Goal: Task Accomplishment & Management: Complete application form

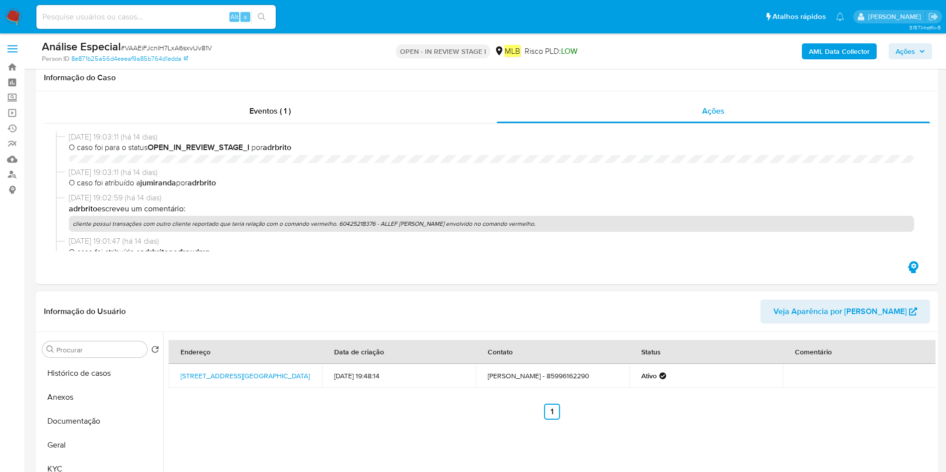
select select "10"
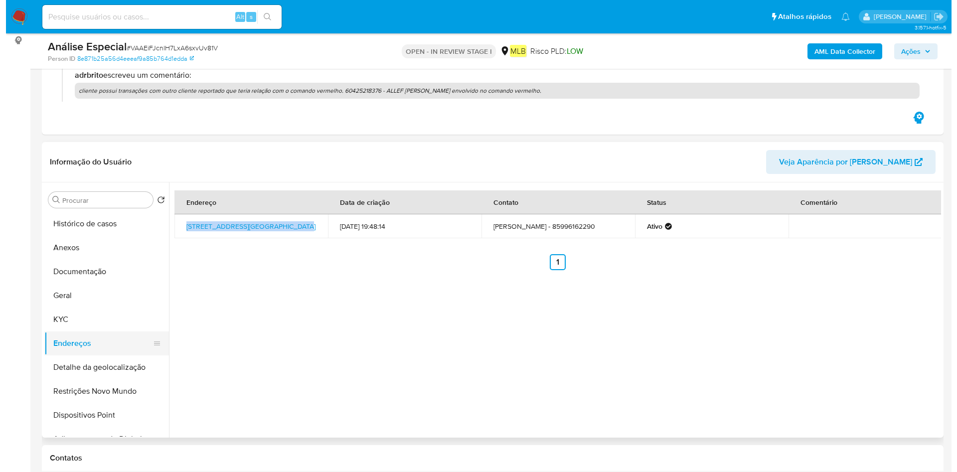
scroll to position [78, 0]
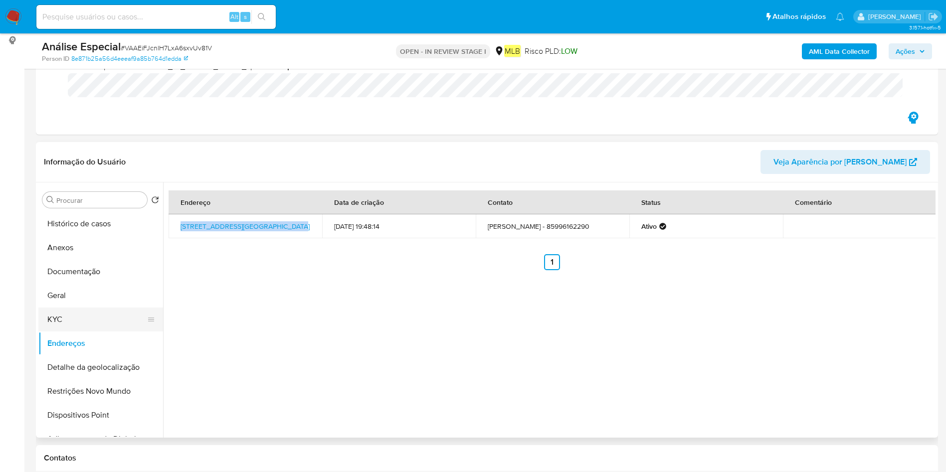
drag, startPoint x: 58, startPoint y: 315, endPoint x: 62, endPoint y: 319, distance: 5.7
click at [58, 317] on button "KYC" at bounding box center [96, 320] width 117 height 24
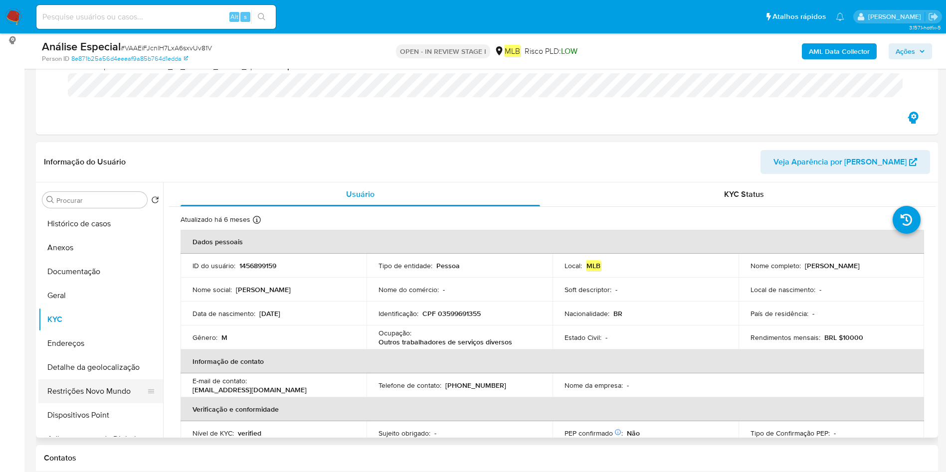
click at [72, 387] on button "Restrições Novo Mundo" at bounding box center [96, 391] width 117 height 24
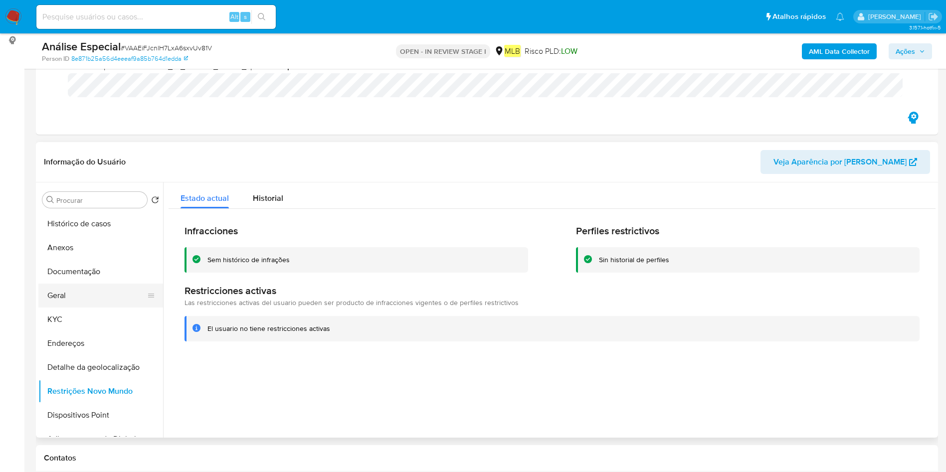
click at [84, 297] on button "Geral" at bounding box center [96, 296] width 117 height 24
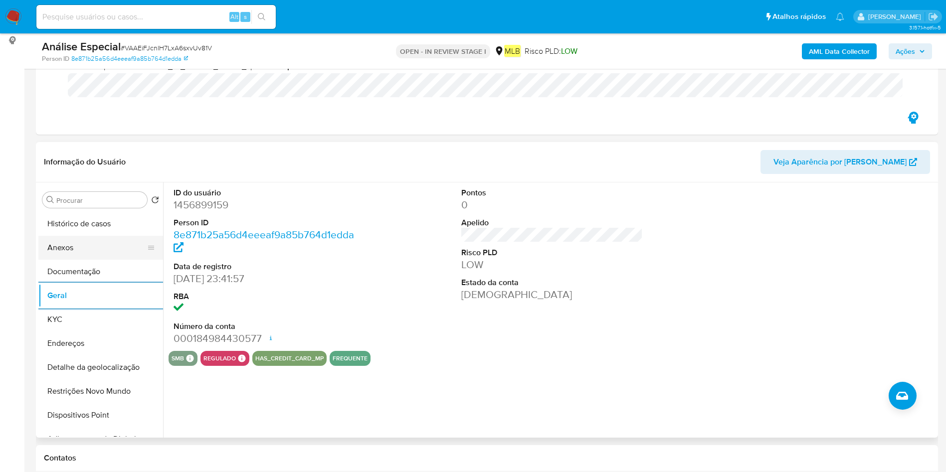
click at [102, 249] on button "Anexos" at bounding box center [96, 248] width 117 height 24
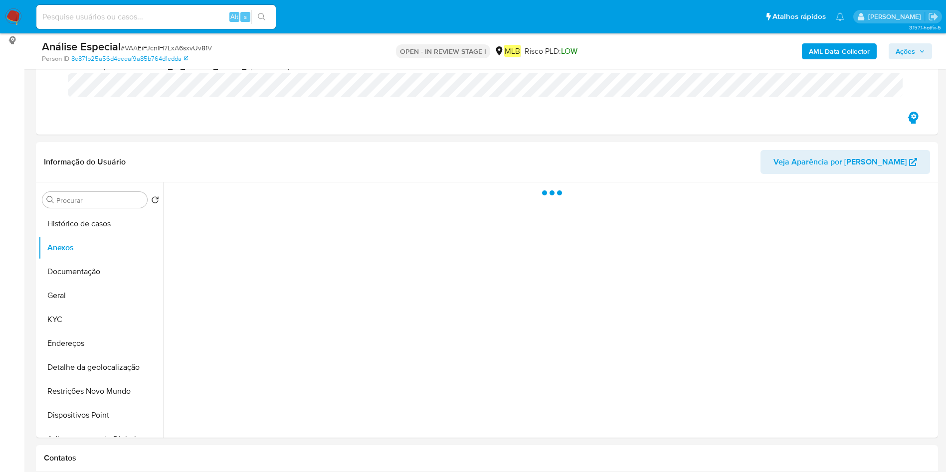
drag, startPoint x: 837, startPoint y: 46, endPoint x: 827, endPoint y: 47, distance: 9.5
click at [827, 47] on b "AML Data Collector" at bounding box center [839, 51] width 61 height 16
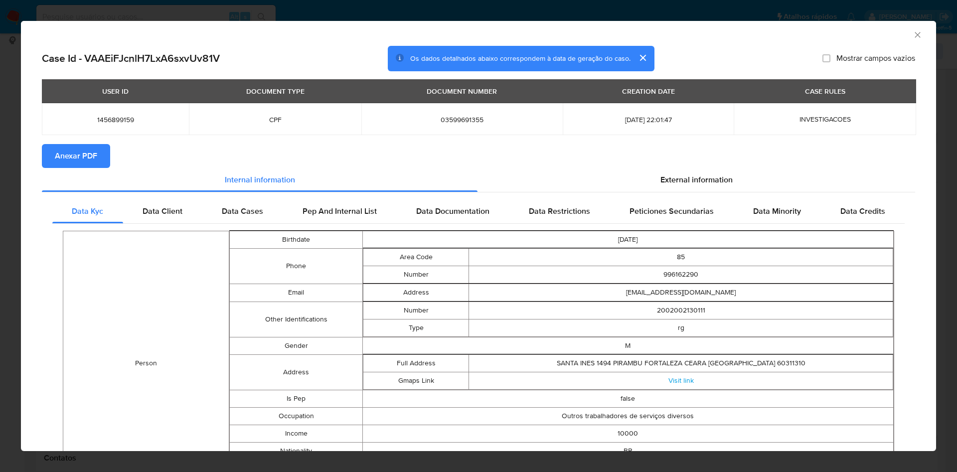
click at [89, 163] on span "Anexar PDF" at bounding box center [76, 156] width 42 height 22
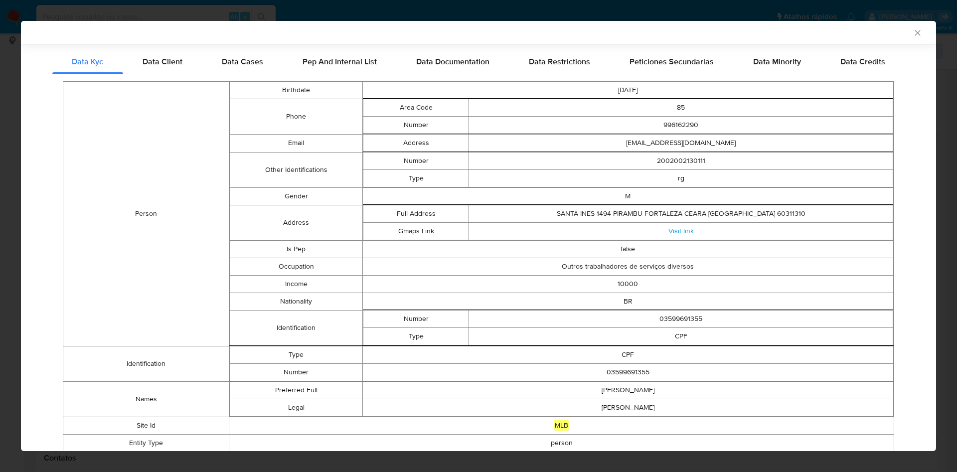
scroll to position [218, 0]
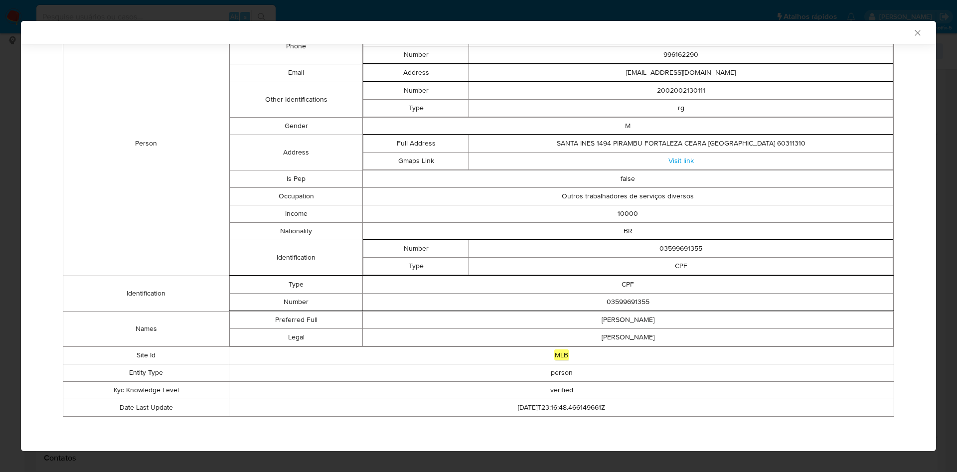
click at [913, 33] on icon "Fechar a janela" at bounding box center [918, 33] width 10 height 10
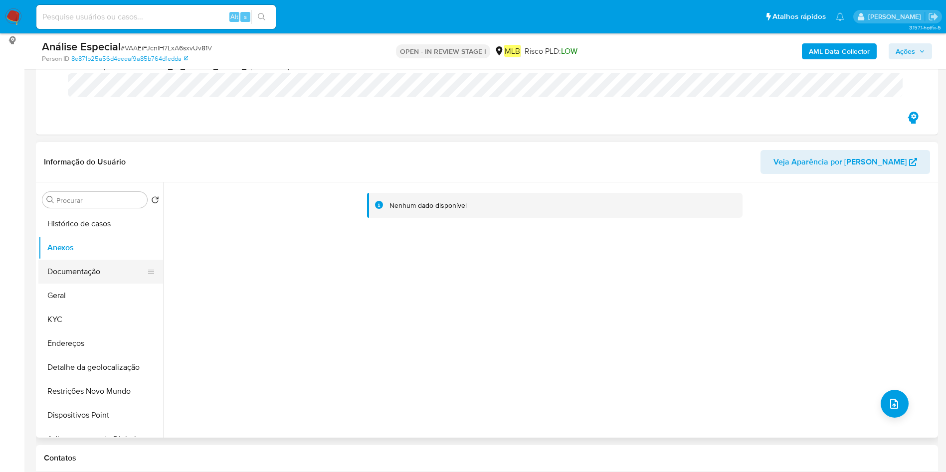
click at [112, 270] on button "Documentação" at bounding box center [96, 272] width 117 height 24
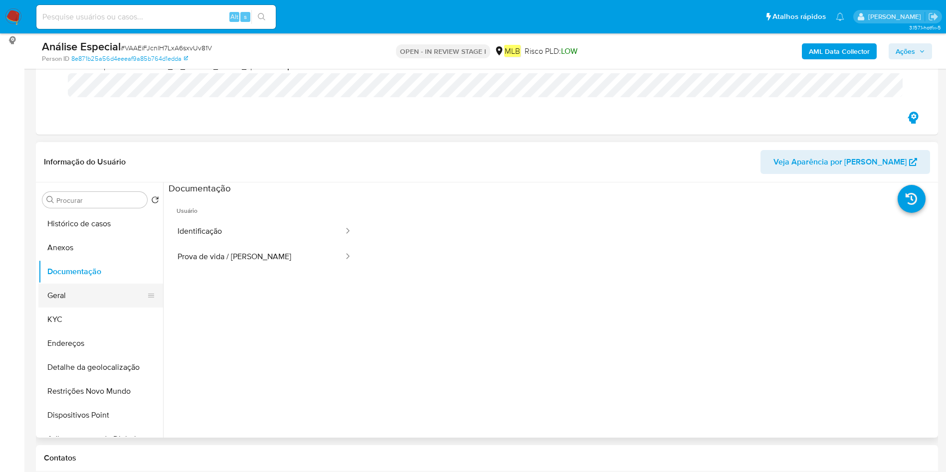
click at [111, 295] on button "Geral" at bounding box center [96, 296] width 117 height 24
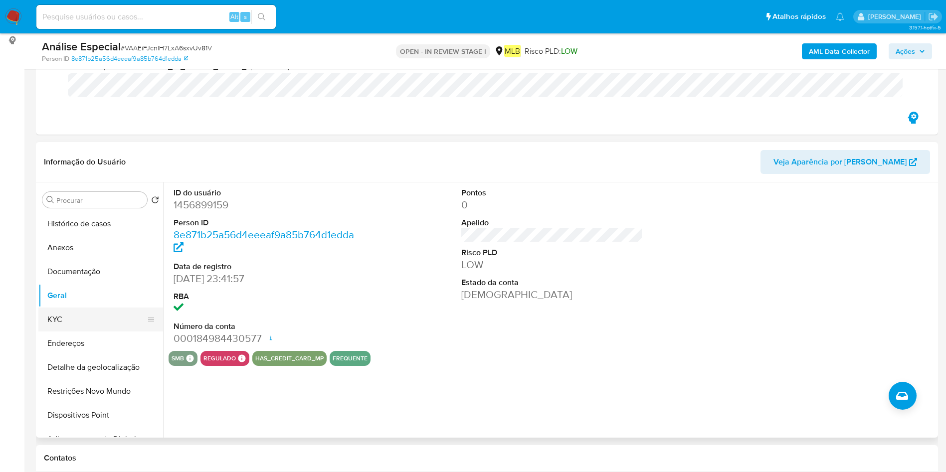
click at [120, 316] on button "KYC" at bounding box center [96, 320] width 117 height 24
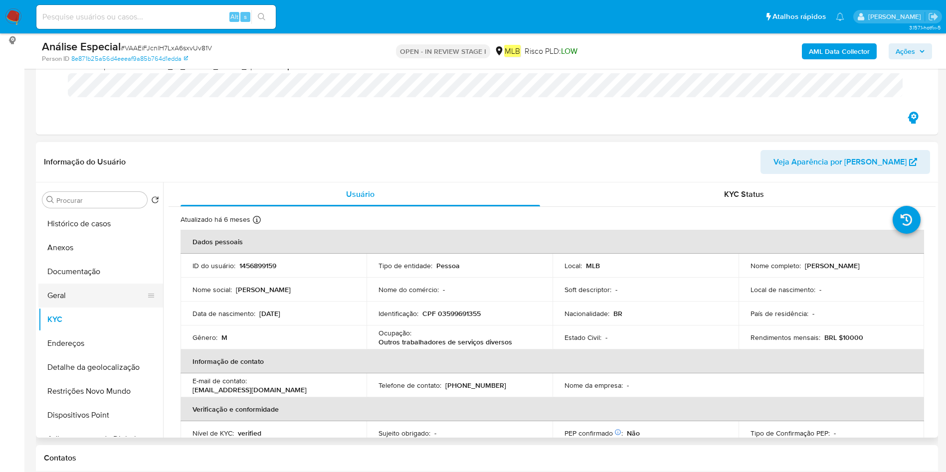
click at [97, 290] on button "Geral" at bounding box center [96, 296] width 117 height 24
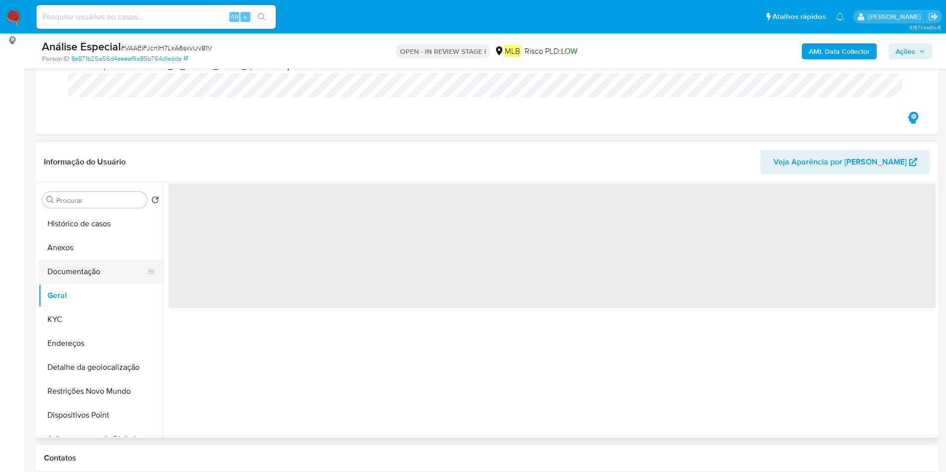
click at [129, 319] on button "KYC" at bounding box center [100, 320] width 125 height 24
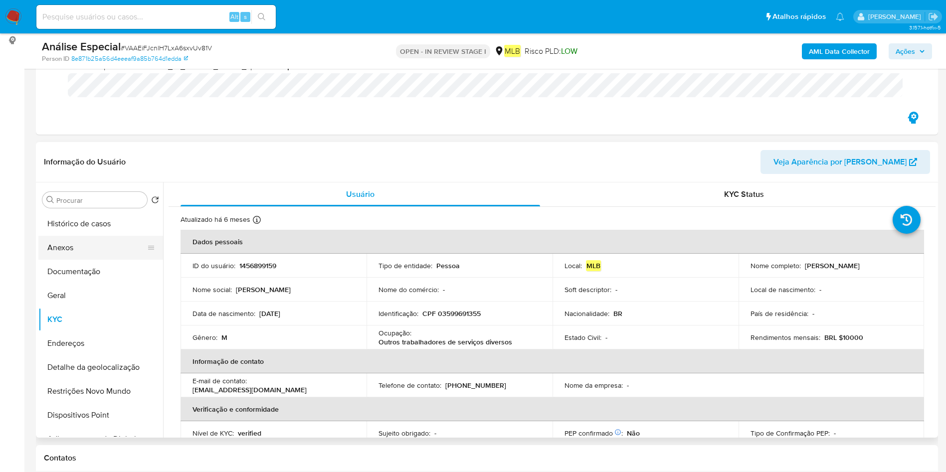
click at [108, 241] on button "Anexos" at bounding box center [96, 248] width 117 height 24
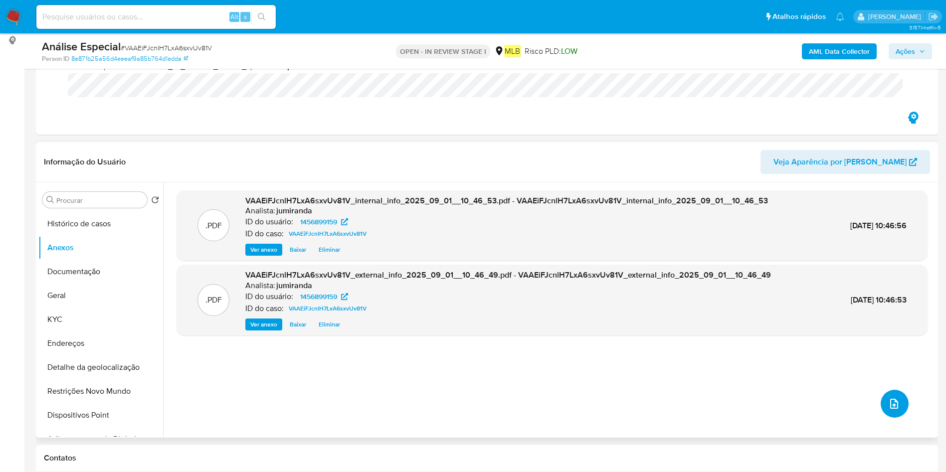
click at [890, 408] on icon "upload-file" at bounding box center [894, 404] width 8 height 10
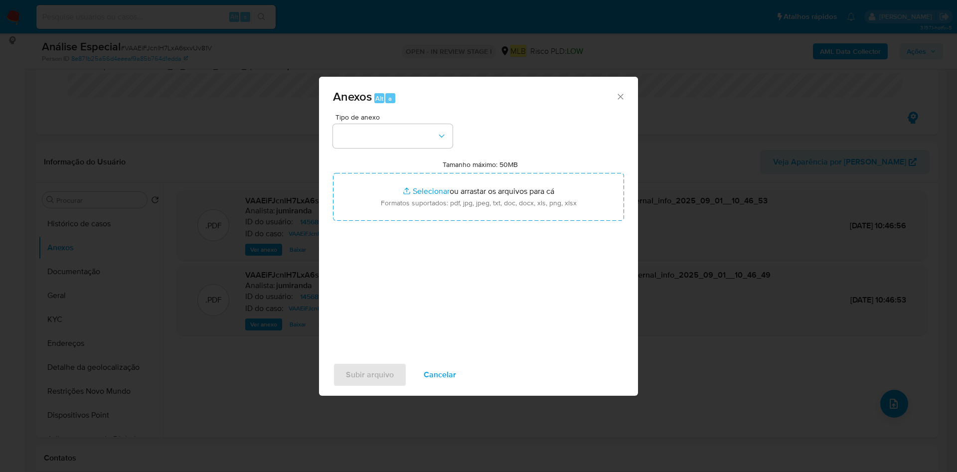
click at [407, 121] on div "Tipo de anexo" at bounding box center [393, 131] width 120 height 34
drag, startPoint x: 406, startPoint y: 133, endPoint x: 406, endPoint y: 139, distance: 6.0
click at [405, 137] on button "button" at bounding box center [393, 136] width 120 height 24
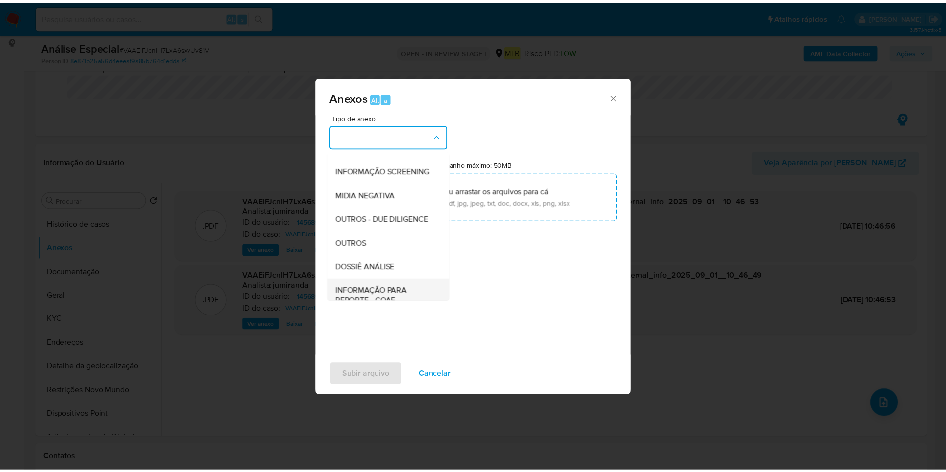
scroll to position [154, 0]
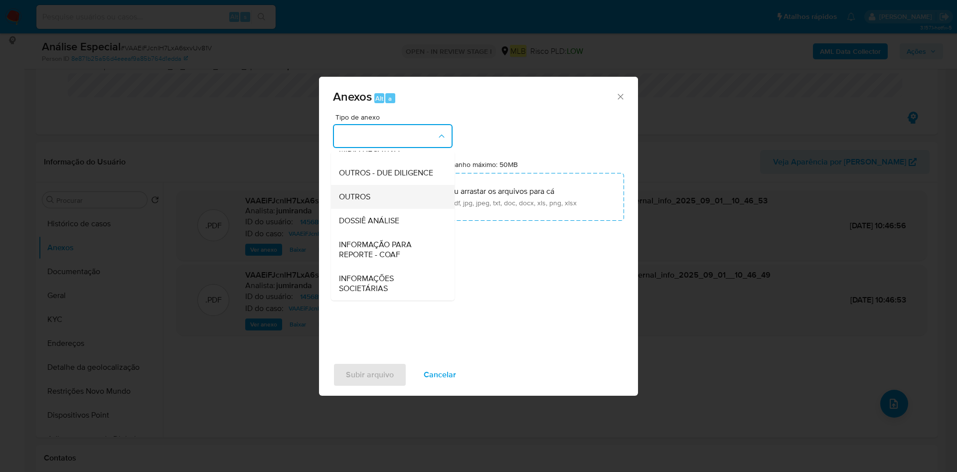
click at [396, 200] on div "OUTROS" at bounding box center [390, 197] width 102 height 24
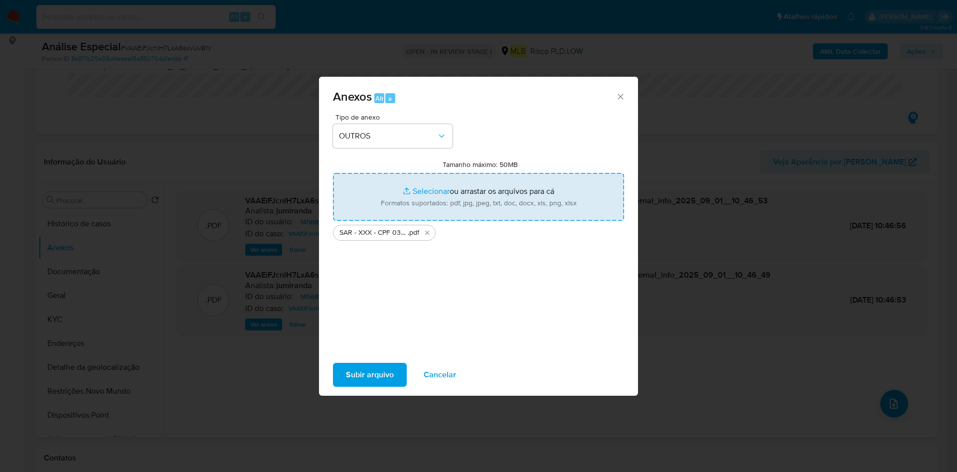
type input "C:\fakepath\Mulan 1456899159_2025_08_29_09_18_58.xlsx"
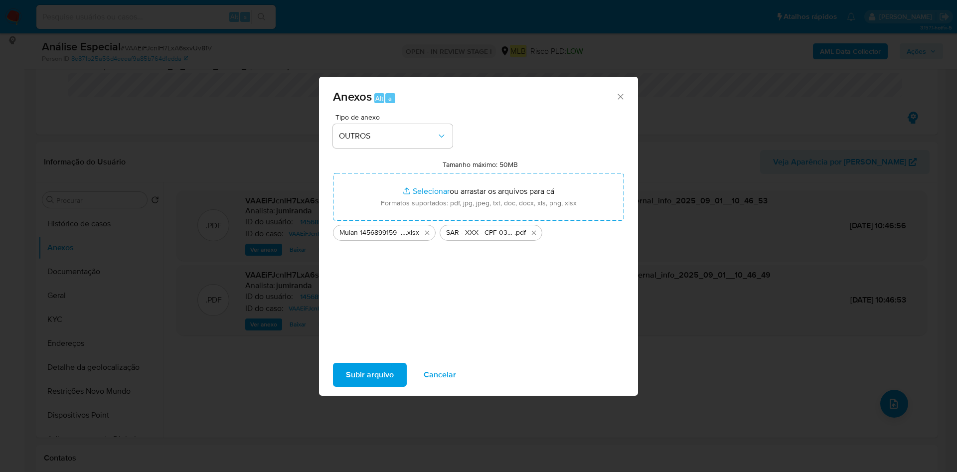
click at [363, 372] on span "Subir arquivo" at bounding box center [370, 375] width 48 height 22
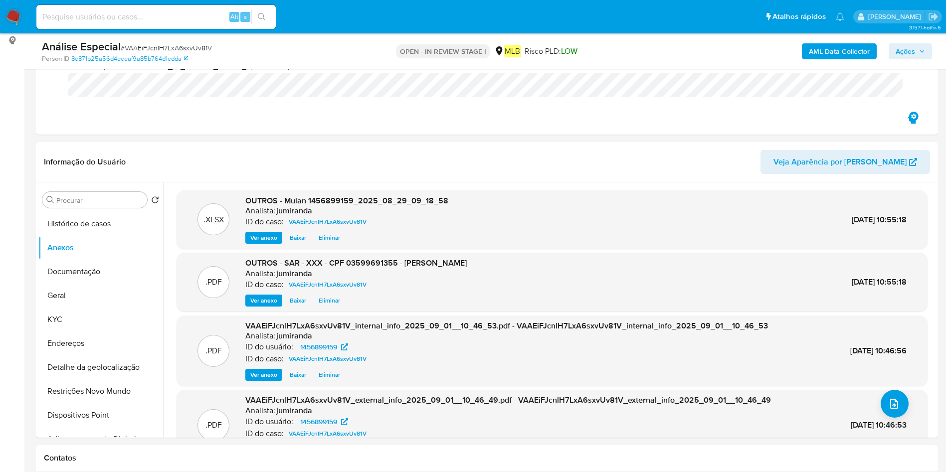
click at [905, 51] on span "Ações" at bounding box center [904, 51] width 19 height 16
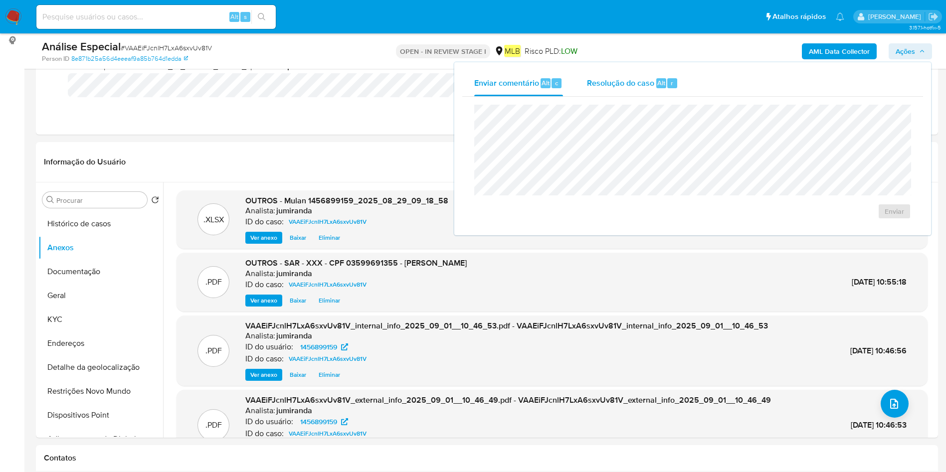
click at [617, 86] on span "Resolução do caso" at bounding box center [620, 82] width 67 height 11
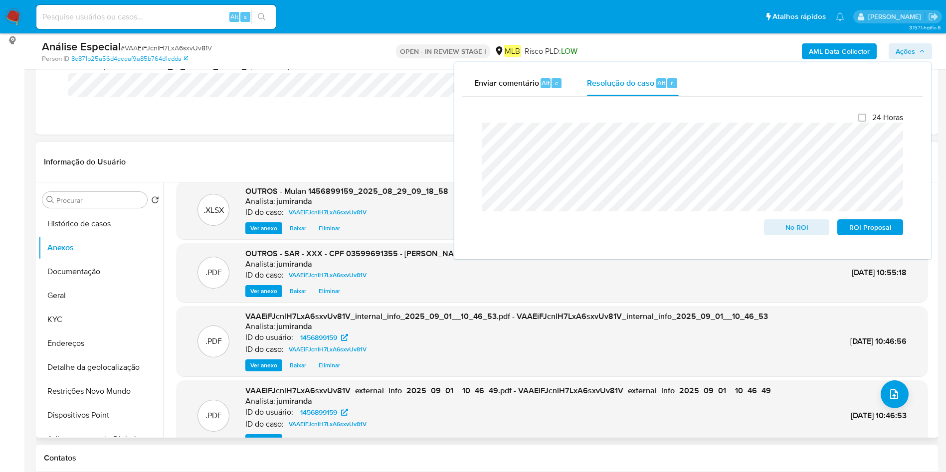
scroll to position [0, 0]
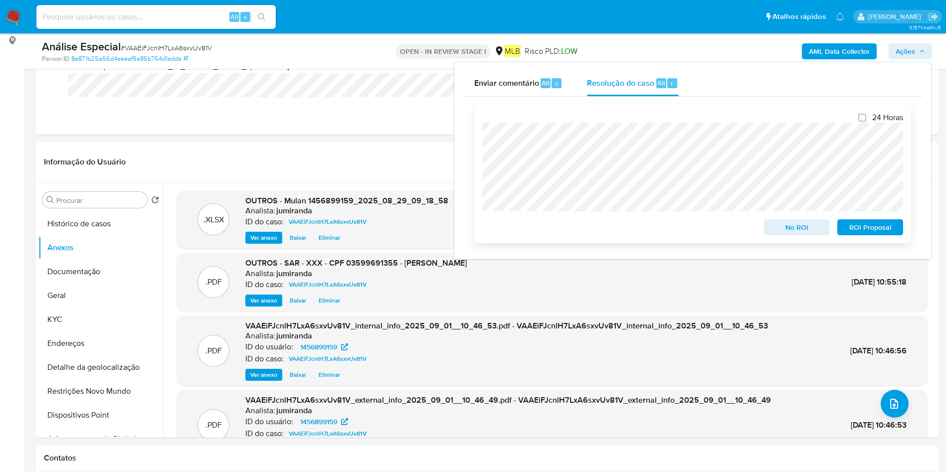
click at [867, 226] on span "ROI Proposal" at bounding box center [870, 227] width 52 height 14
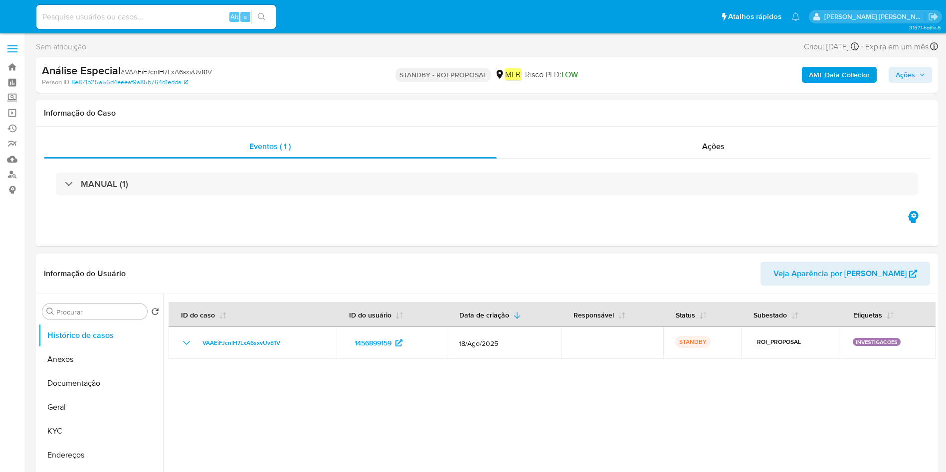
select select "10"
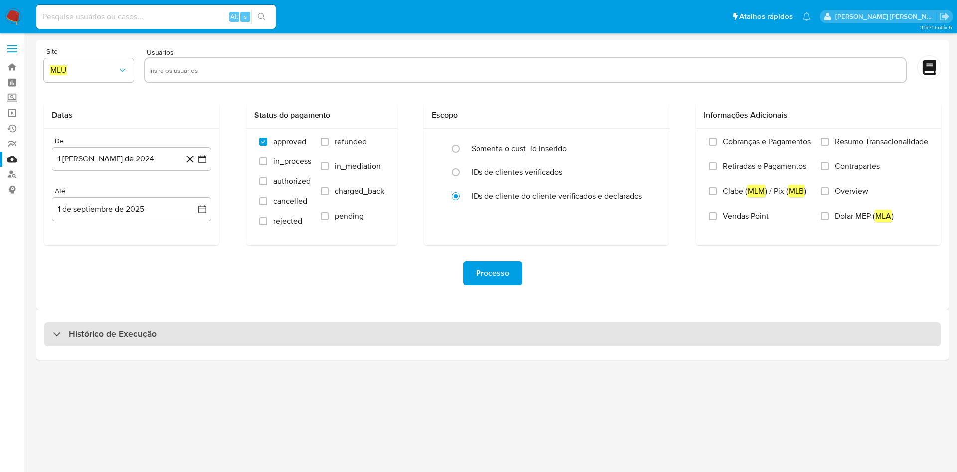
click at [299, 325] on div "Histórico de Execução" at bounding box center [492, 335] width 897 height 24
select select "10"
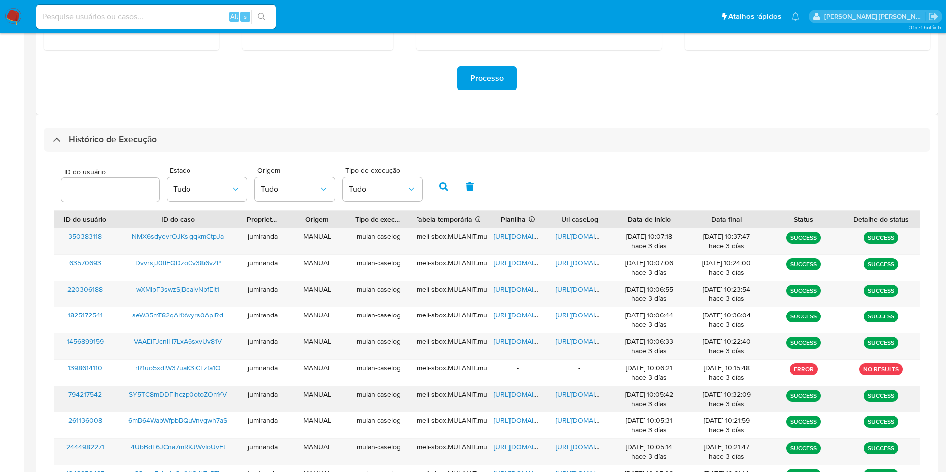
scroll to position [271, 0]
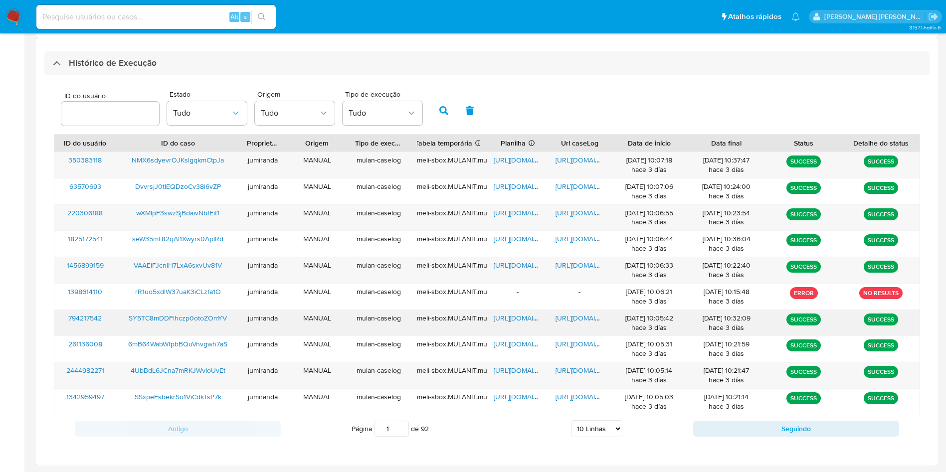
click at [516, 321] on span "https://docs.google.com/spreadsheets/d/1Rml5iosBJqDkzTG9GkvTvYSqHLxLWJIw4jeu7Ax…" at bounding box center [527, 318] width 69 height 10
click at [592, 319] on span "https://docs.google.com/document/d/1lusC0-yZ-fXEqJsqJQqWpNHd8Q39quyZTnNnGoRupfA…" at bounding box center [589, 318] width 69 height 10
click at [159, 315] on span "SY5TC8mDDFlhczp0otoZOmYV" at bounding box center [178, 318] width 98 height 10
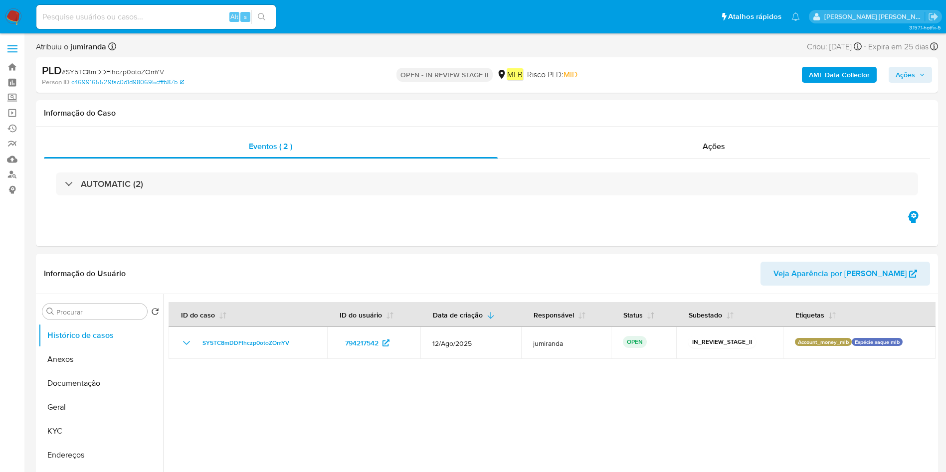
select select "10"
click at [85, 364] on button "Anexos" at bounding box center [96, 359] width 117 height 24
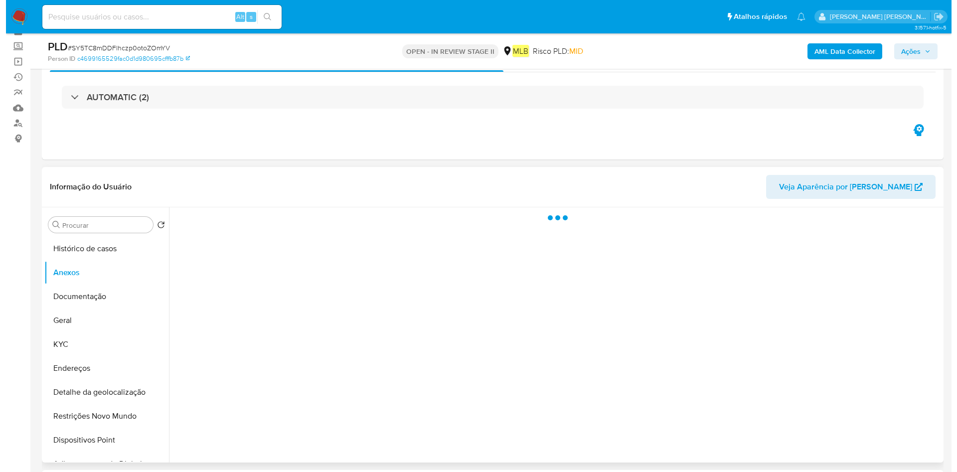
scroll to position [75, 0]
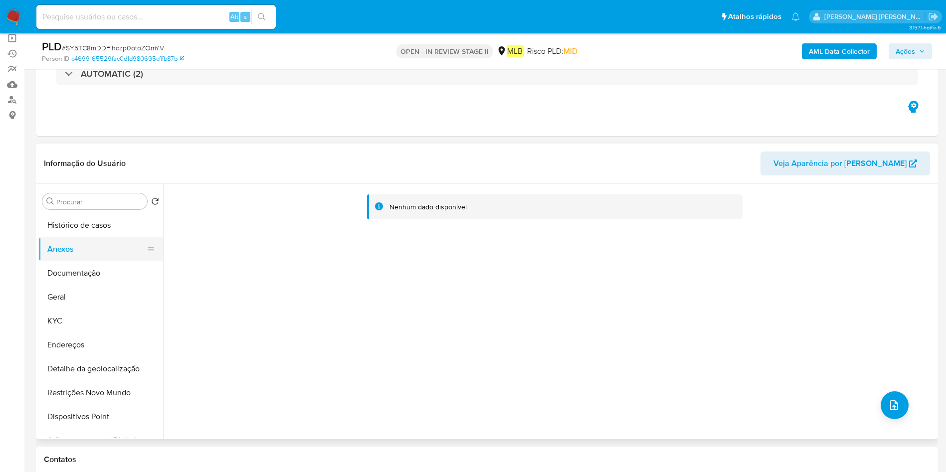
drag, startPoint x: 97, startPoint y: 271, endPoint x: 121, endPoint y: 257, distance: 27.5
click at [97, 270] on button "Documentação" at bounding box center [100, 273] width 125 height 24
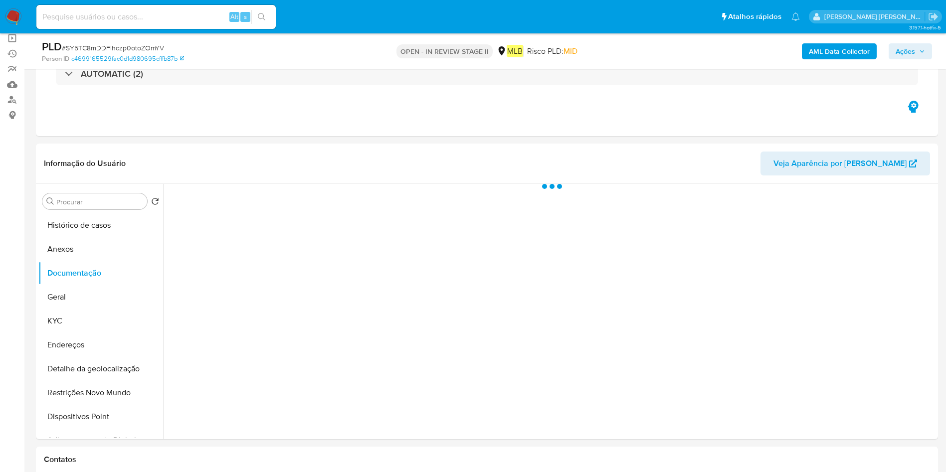
click at [833, 36] on div "PLD # SY5TC8mDDFlhczp0otoZOmYV Person ID c4699165529fac0d1d980695cfffb87b OPEN …" at bounding box center [487, 50] width 902 height 35
click at [828, 58] on b "AML Data Collector" at bounding box center [839, 51] width 61 height 16
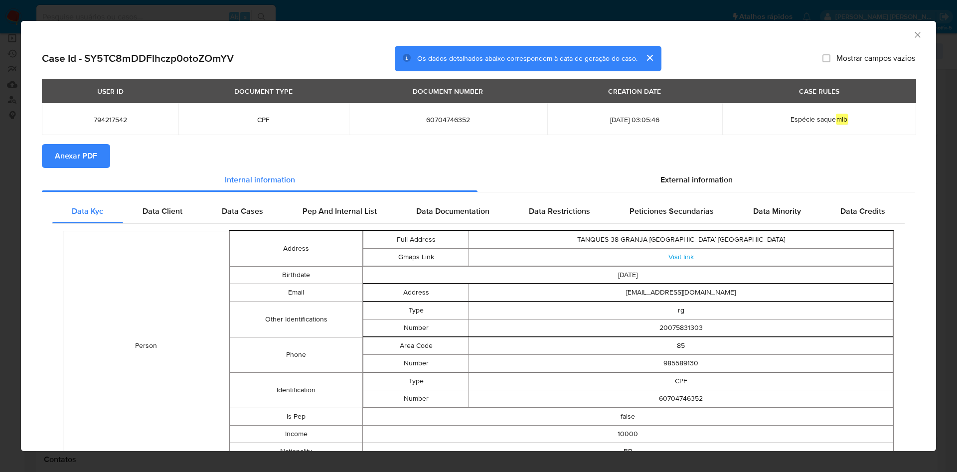
click at [103, 153] on button "Anexar PDF" at bounding box center [76, 156] width 68 height 24
click at [913, 34] on icon "Fechar a janela" at bounding box center [918, 35] width 10 height 10
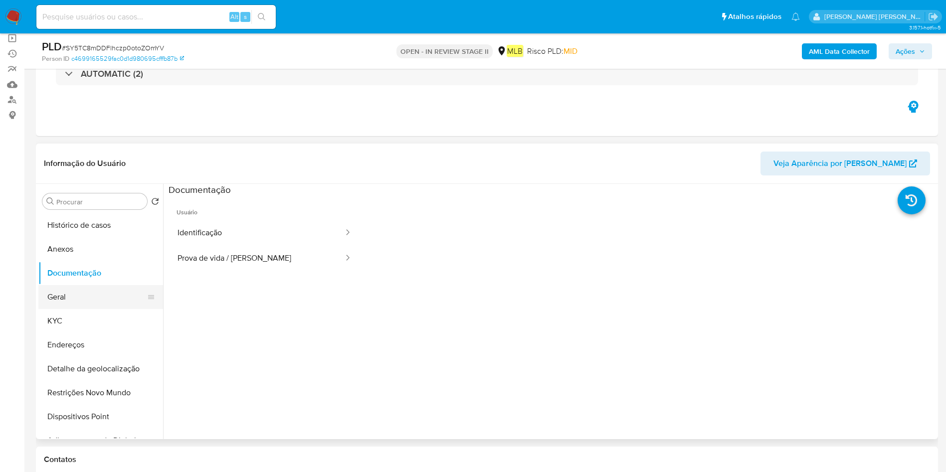
click at [87, 295] on button "Geral" at bounding box center [96, 297] width 117 height 24
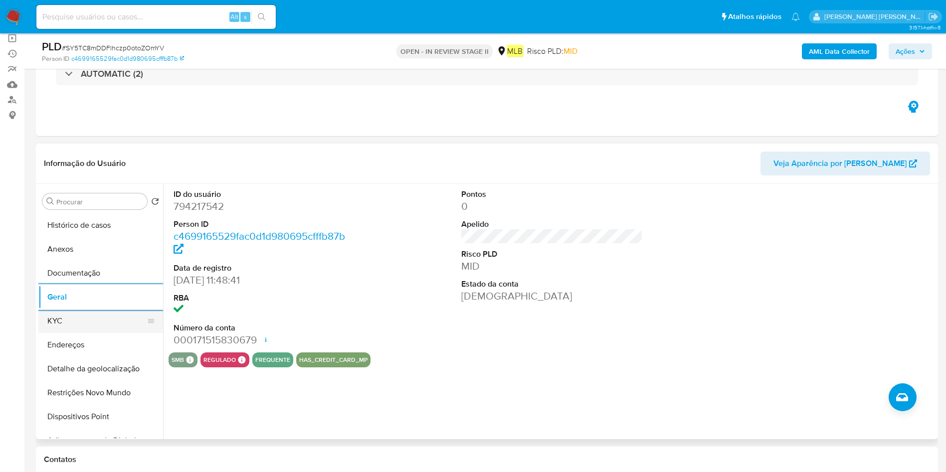
click at [59, 327] on button "KYC" at bounding box center [96, 321] width 117 height 24
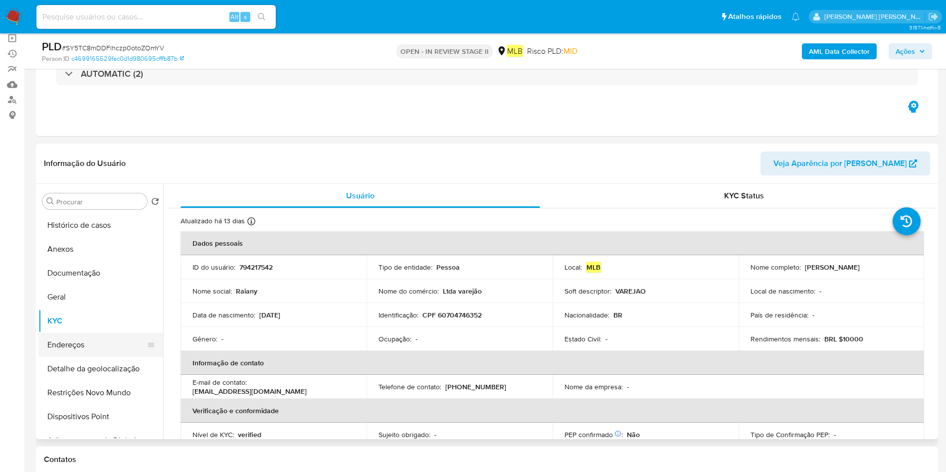
click at [76, 333] on button "Endereços" at bounding box center [96, 345] width 117 height 24
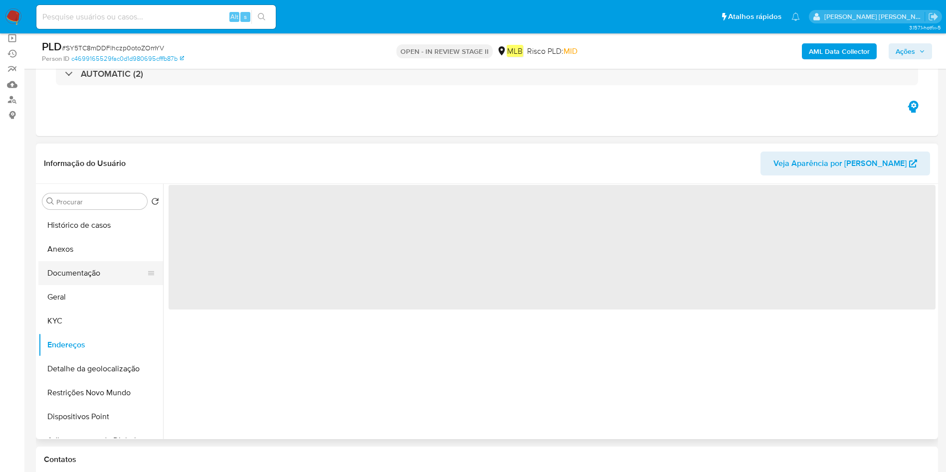
click at [112, 277] on button "Documentação" at bounding box center [96, 273] width 117 height 24
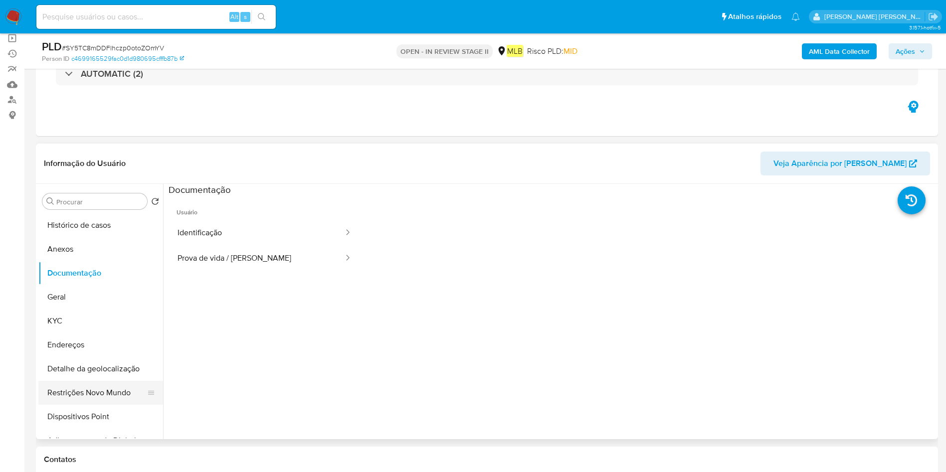
click at [118, 393] on button "Restrições Novo Mundo" at bounding box center [96, 393] width 117 height 24
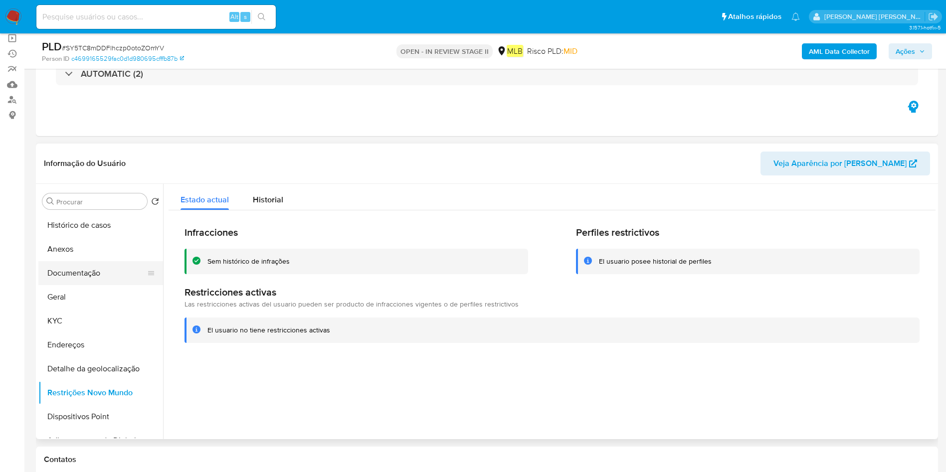
click at [95, 269] on button "Documentação" at bounding box center [96, 273] width 117 height 24
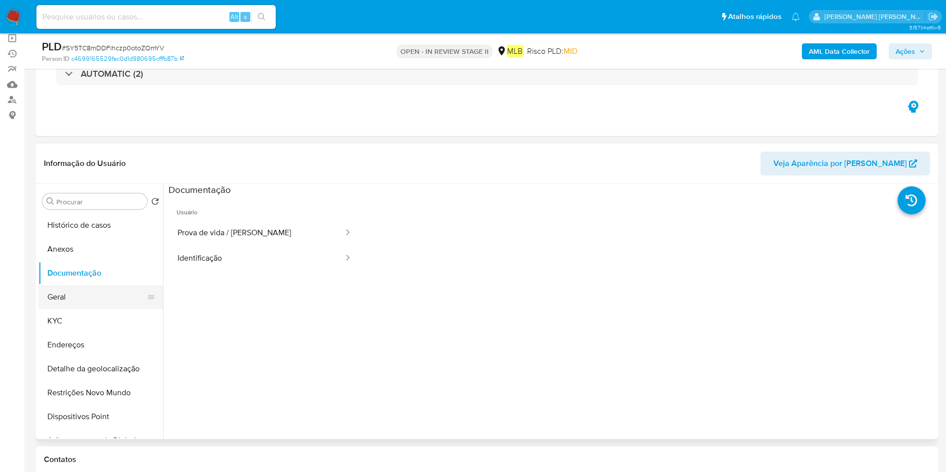
click at [63, 301] on button "Geral" at bounding box center [96, 297] width 117 height 24
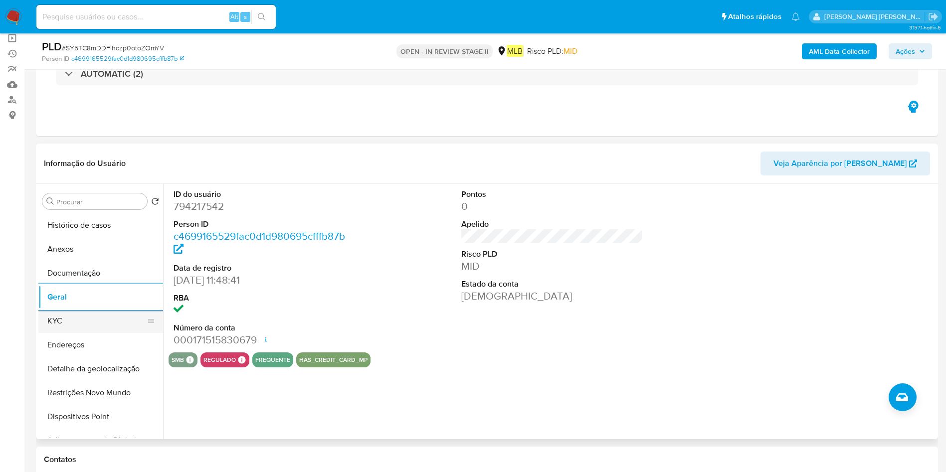
click at [69, 318] on button "KYC" at bounding box center [96, 321] width 117 height 24
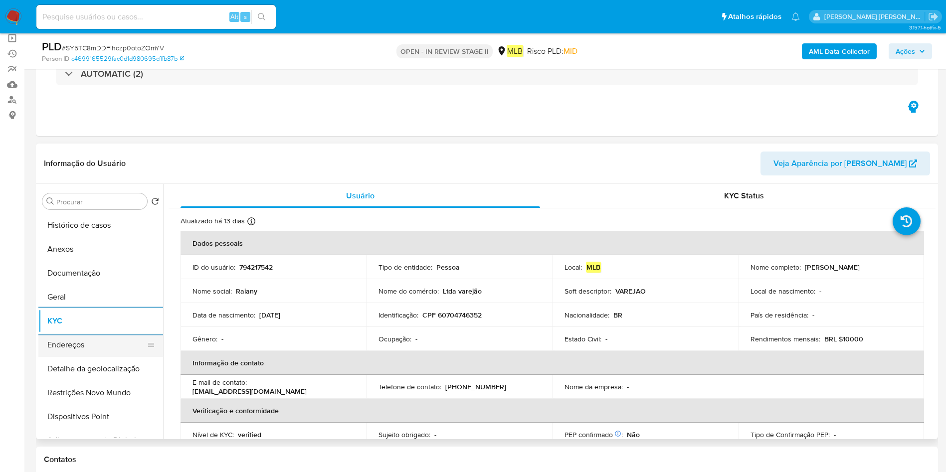
click at [65, 349] on button "Endereços" at bounding box center [96, 345] width 117 height 24
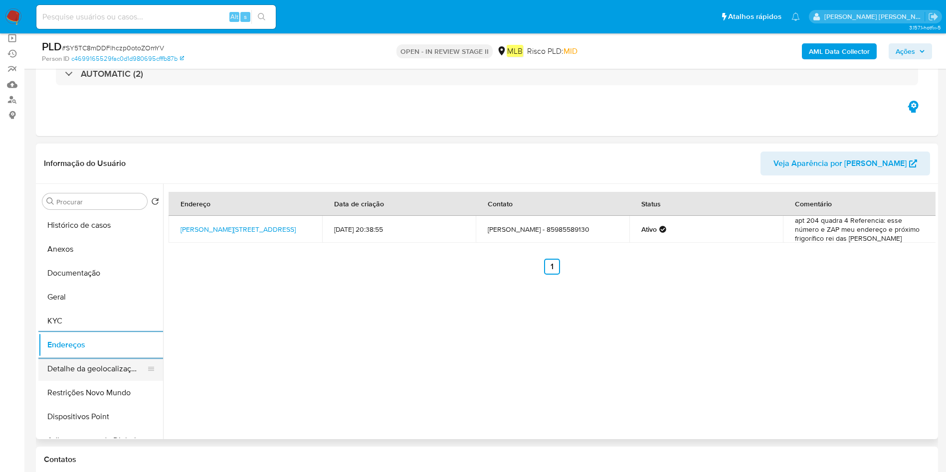
click at [71, 358] on button "Detalhe da geolocalização" at bounding box center [96, 369] width 117 height 24
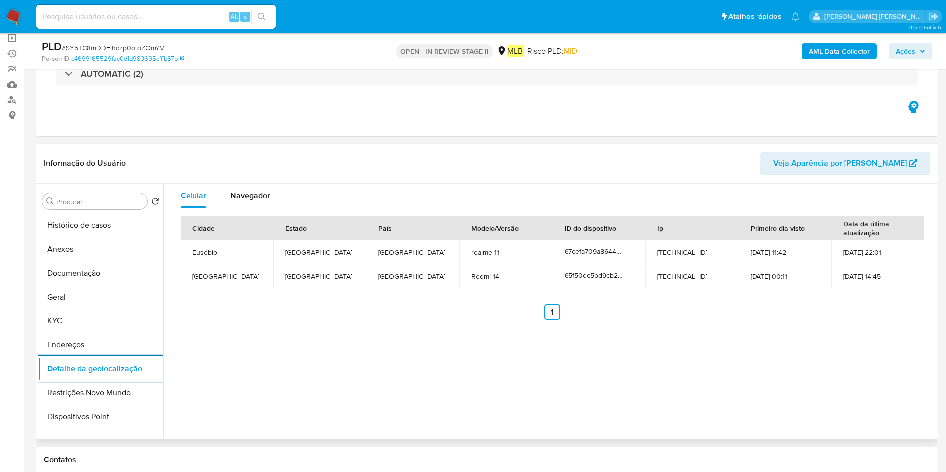
click at [75, 390] on button "Restrições Novo Mundo" at bounding box center [100, 393] width 125 height 24
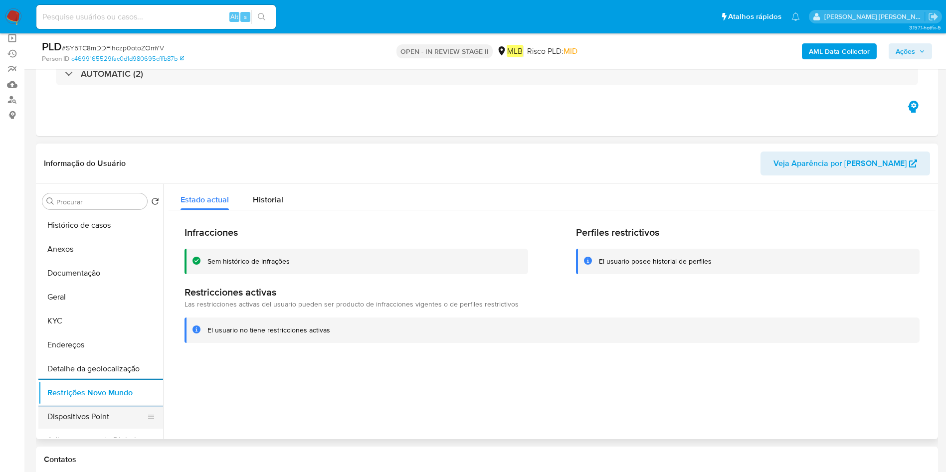
click at [72, 417] on button "Dispositivos Point" at bounding box center [96, 417] width 117 height 24
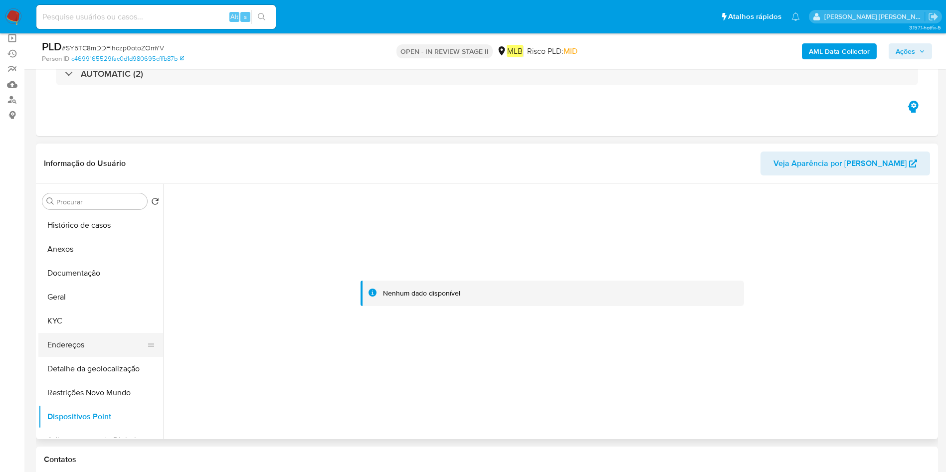
click at [77, 347] on button "Endereços" at bounding box center [96, 345] width 117 height 24
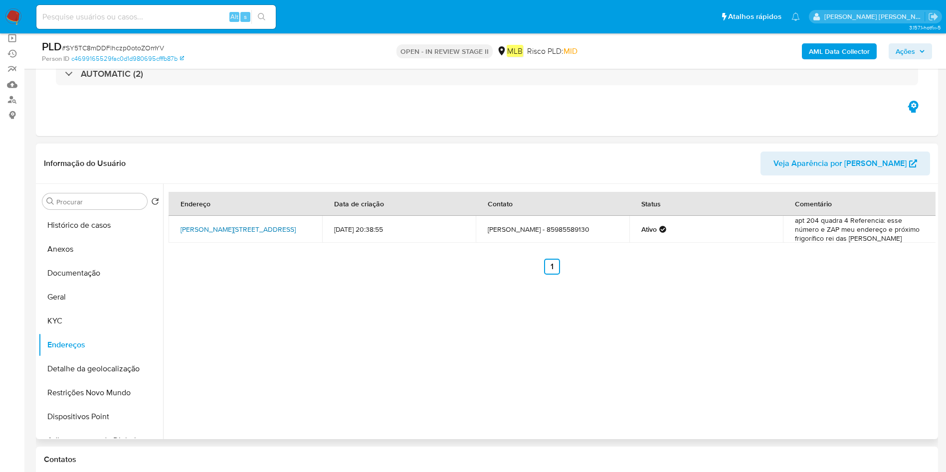
drag, startPoint x: 177, startPoint y: 220, endPoint x: 280, endPoint y: 223, distance: 102.7
click at [280, 223] on td "Rua Serena 52, Fortaleza, Ceará, 60544785, Brasil 52" at bounding box center [245, 229] width 154 height 27
copy link "Rua Serena 52, Fortaleza, Ceará"
click at [73, 256] on button "Anexos" at bounding box center [100, 249] width 125 height 24
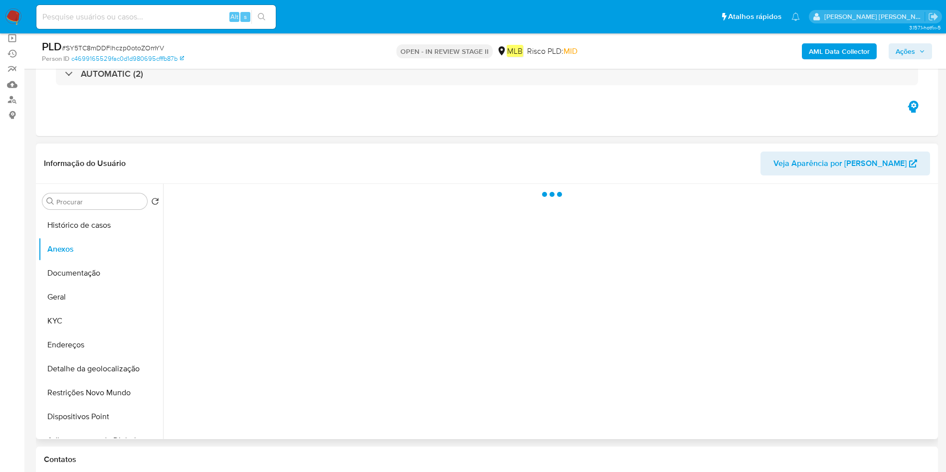
click at [901, 409] on div at bounding box center [549, 311] width 772 height 255
click at [909, 409] on div at bounding box center [549, 311] width 772 height 255
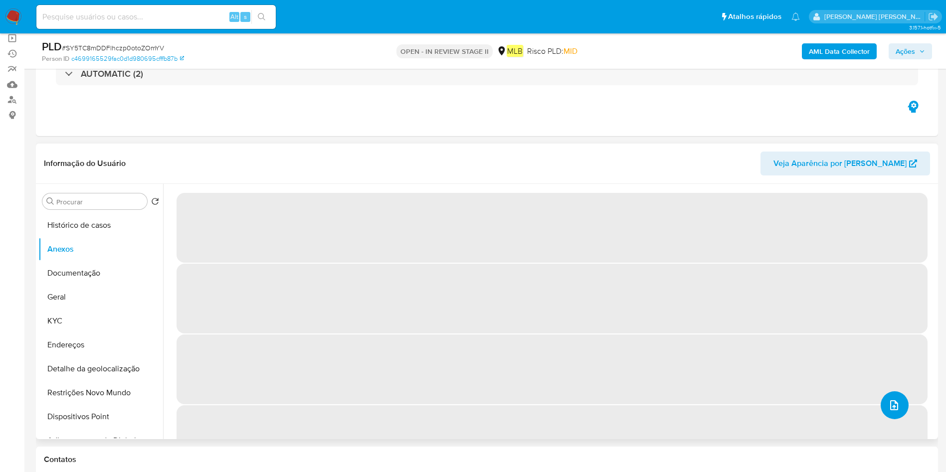
click at [890, 408] on icon "upload-file" at bounding box center [894, 405] width 12 height 12
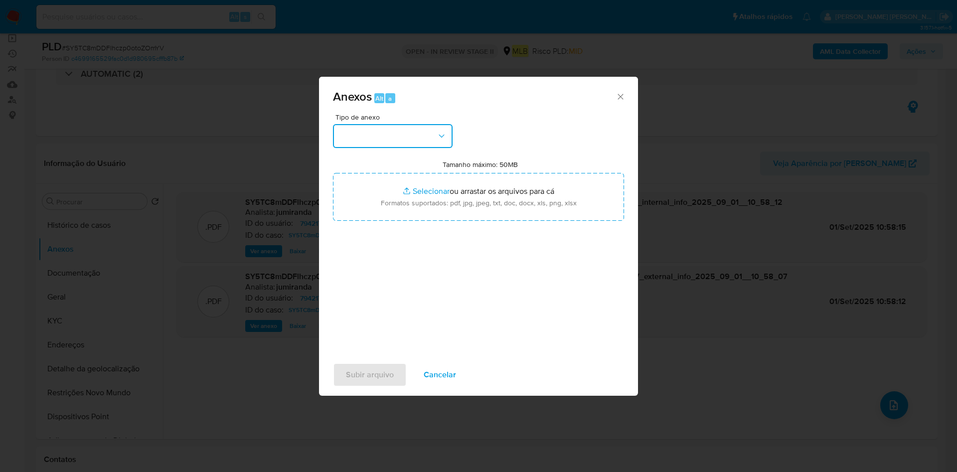
click at [406, 140] on button "button" at bounding box center [393, 136] width 120 height 24
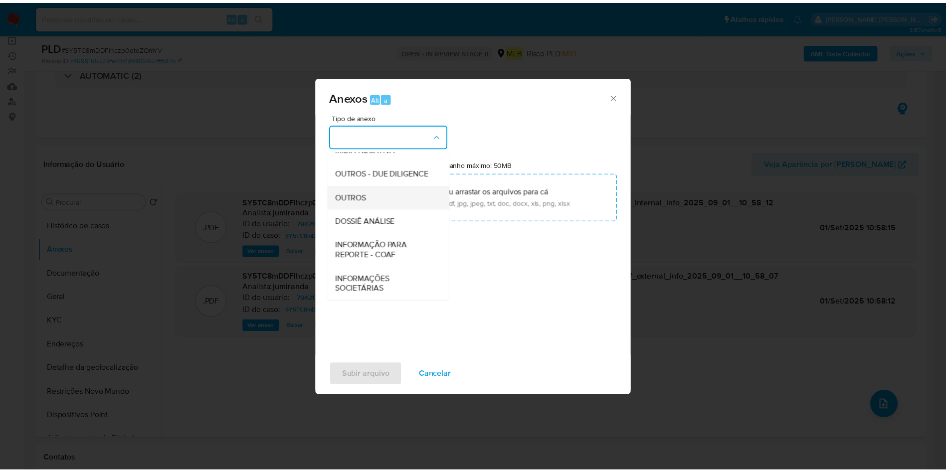
scroll to position [154, 0]
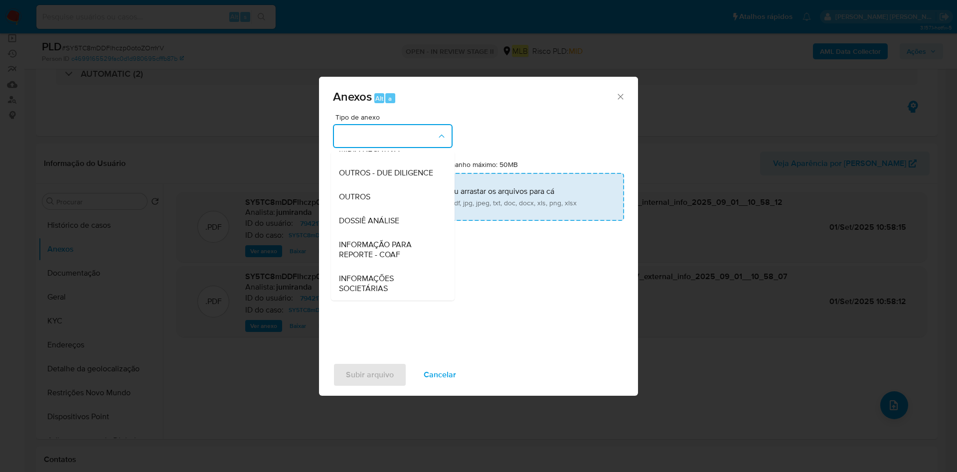
click at [400, 200] on div "OUTROS" at bounding box center [390, 197] width 102 height 24
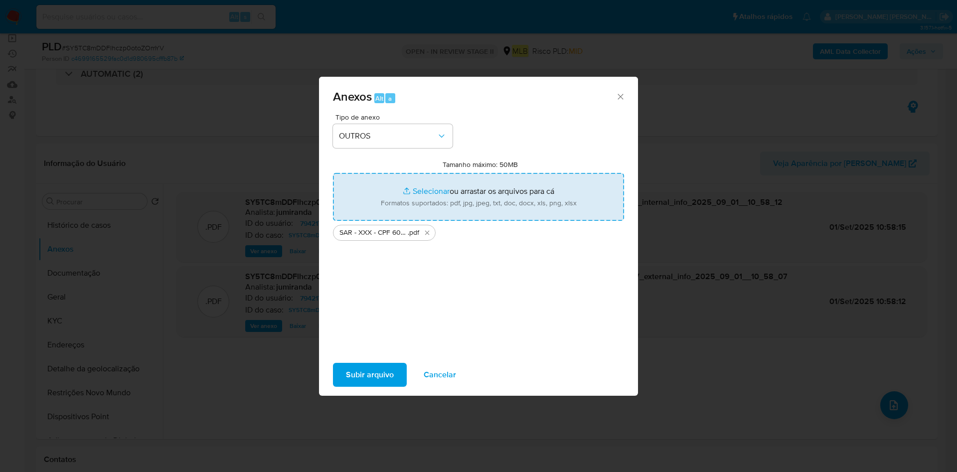
type input "C:\fakepath\Mulan 794217542_2025_08_29_09_21_49.xlsx"
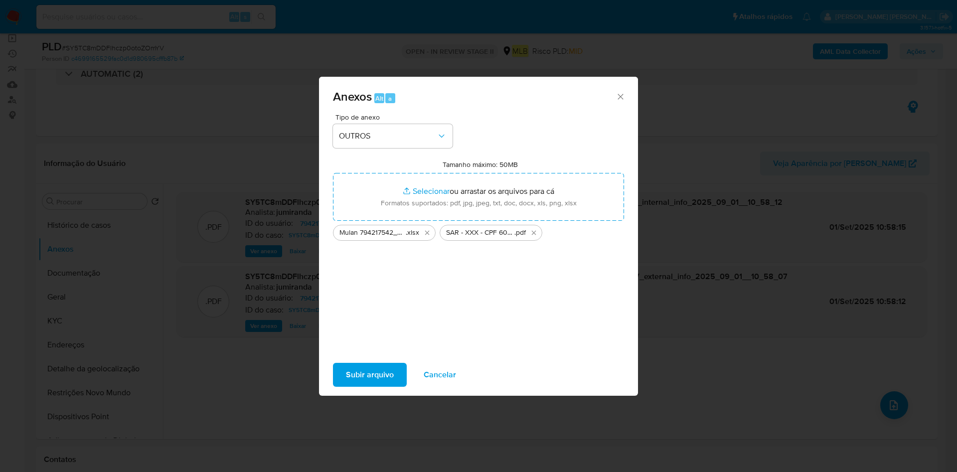
click at [392, 368] on span "Subir arquivo" at bounding box center [370, 375] width 48 height 22
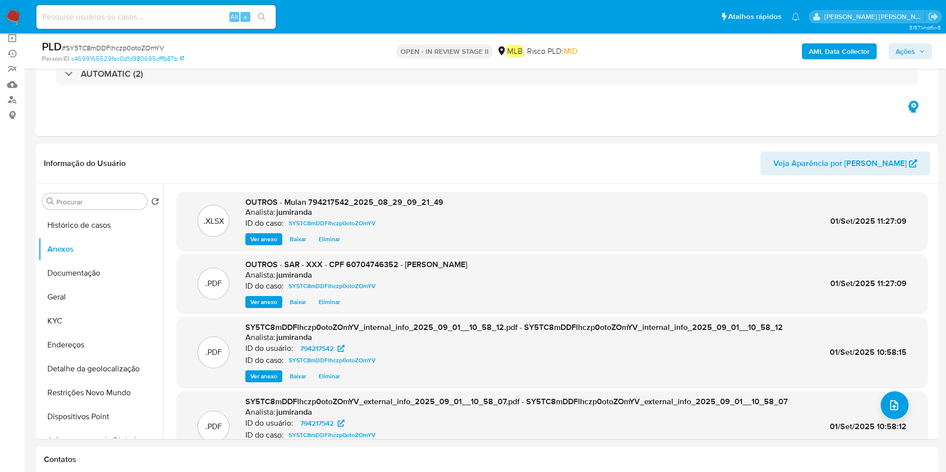
click at [902, 44] on span "Ações" at bounding box center [904, 51] width 19 height 16
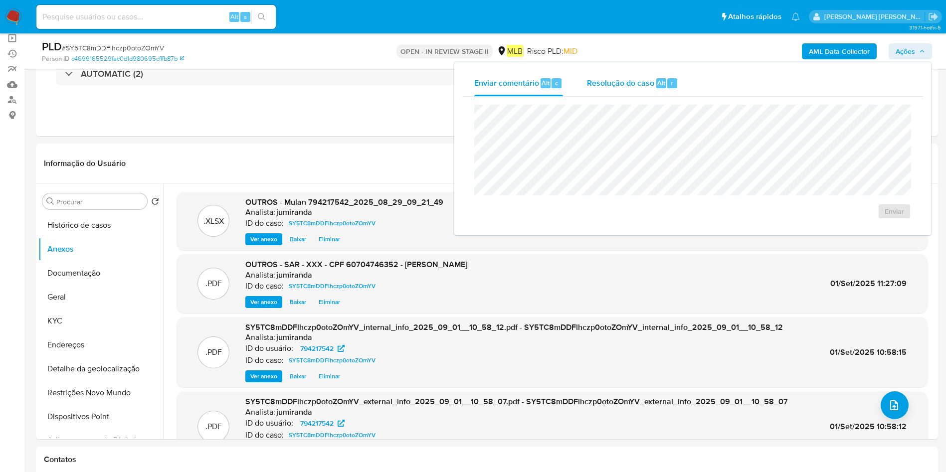
click at [649, 88] on span "Resolução do caso" at bounding box center [620, 82] width 67 height 11
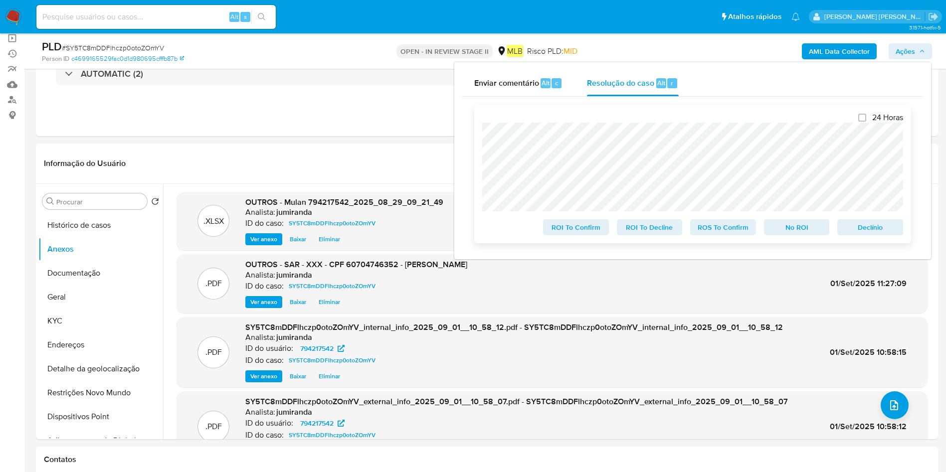
click at [715, 228] on span "ROS To Confirm" at bounding box center [723, 227] width 52 height 14
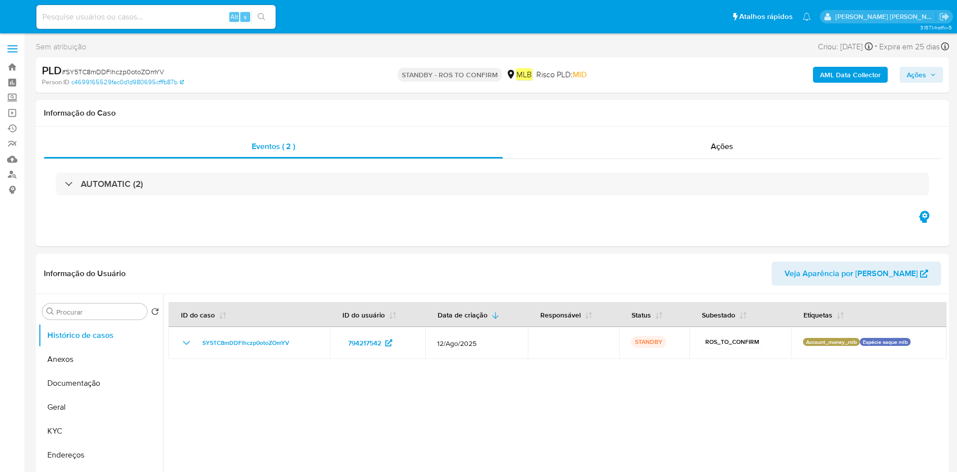
select select "10"
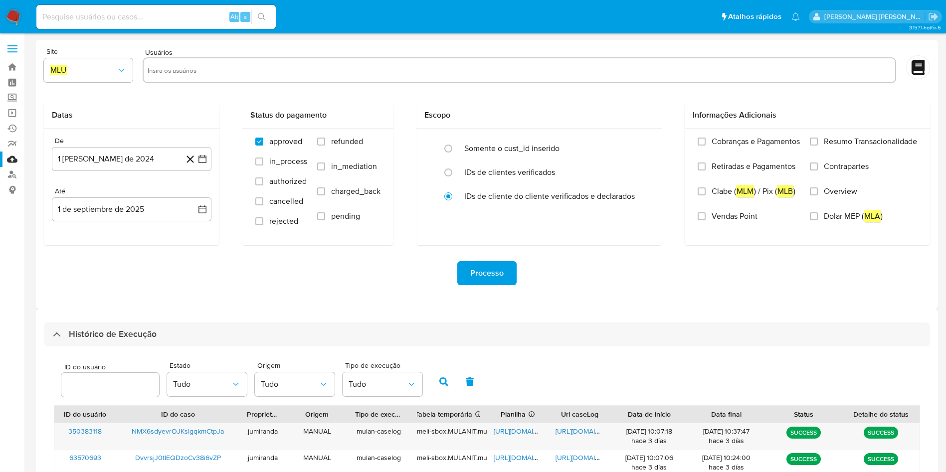
select select "10"
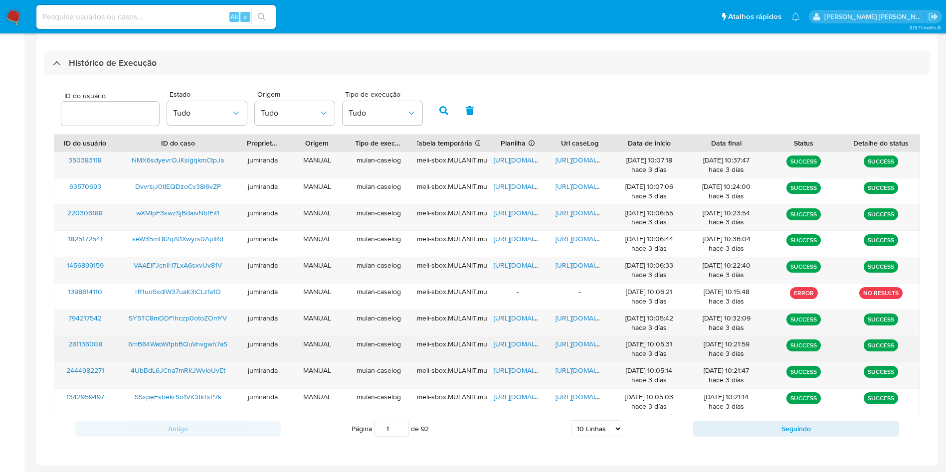
click at [526, 345] on span "https://docs.google.com/spreadsheets/d/1WDhrRuUM3eUccrO2LCf4hFgd7Luh1PeqH_5Dz2q…" at bounding box center [527, 344] width 69 height 10
click at [577, 343] on span "https://docs.google.com/document/d/1d-0rAqz006uvWT6C3nm9I-2L02go7naM2ecIoPotXZQ…" at bounding box center [589, 344] width 69 height 10
click at [208, 340] on span "6mB64WabWfpbBQuVnvgwh7aS" at bounding box center [177, 344] width 99 height 10
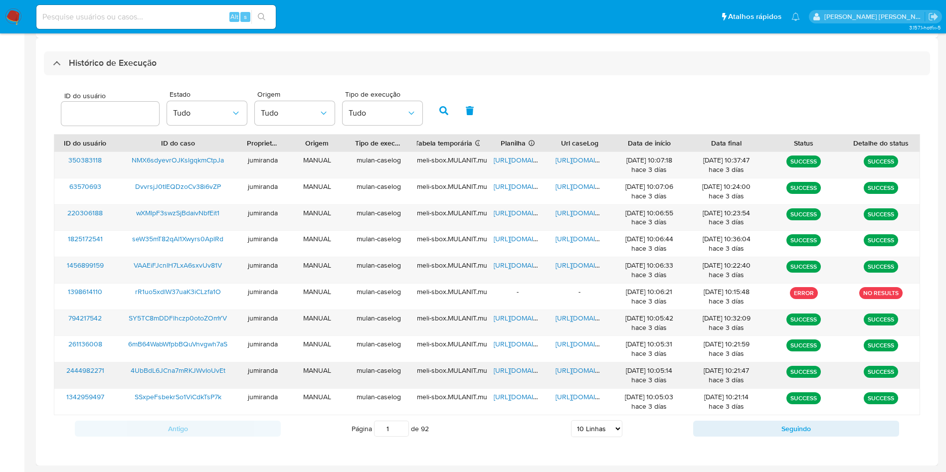
click at [530, 371] on span "https://docs.google.com/spreadsheets/d/19zFsxEdf1dkvWHoMrodgL4SYQN7vwC5-kilRSTD…" at bounding box center [527, 370] width 69 height 10
click at [557, 370] on span "https://docs.google.com/document/d/1_e9QFnpBHPj7iVhyDiaE8i2Pvk_t1WcJxFnRZ1bTSoU…" at bounding box center [589, 370] width 69 height 10
click at [209, 367] on span "4UbBdL6JCna7mRKJWvIoUvEt" at bounding box center [178, 370] width 95 height 10
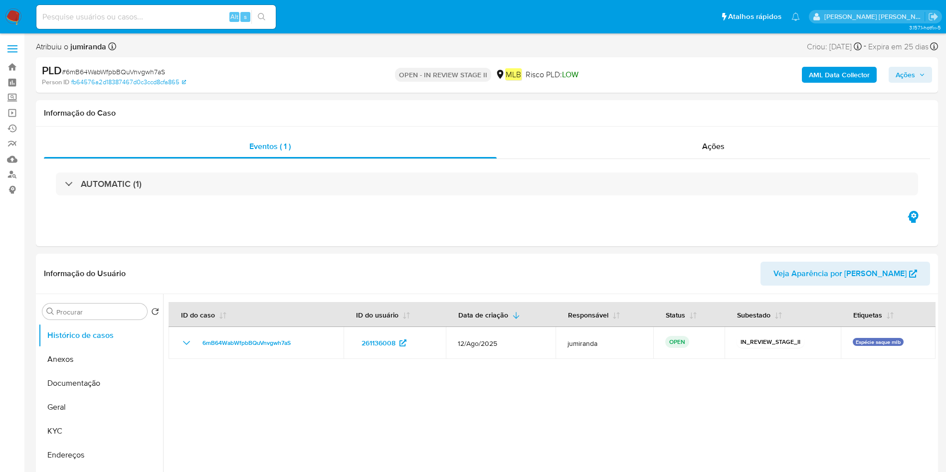
select select "10"
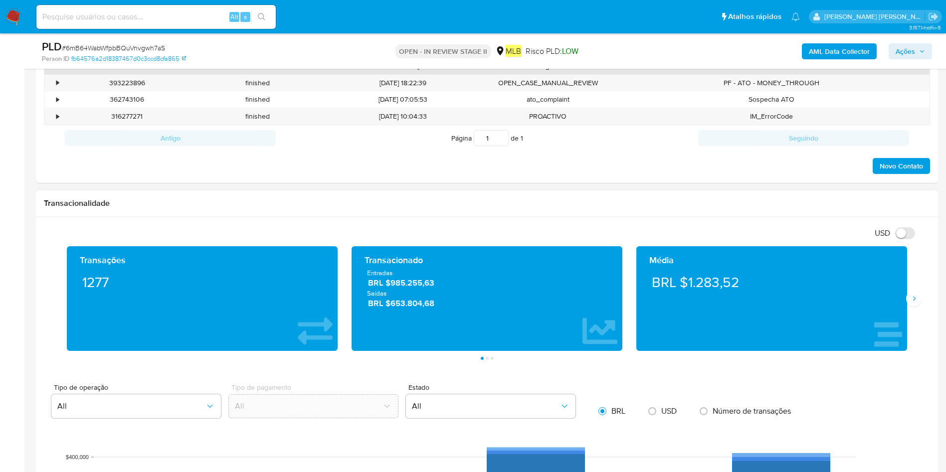
scroll to position [598, 0]
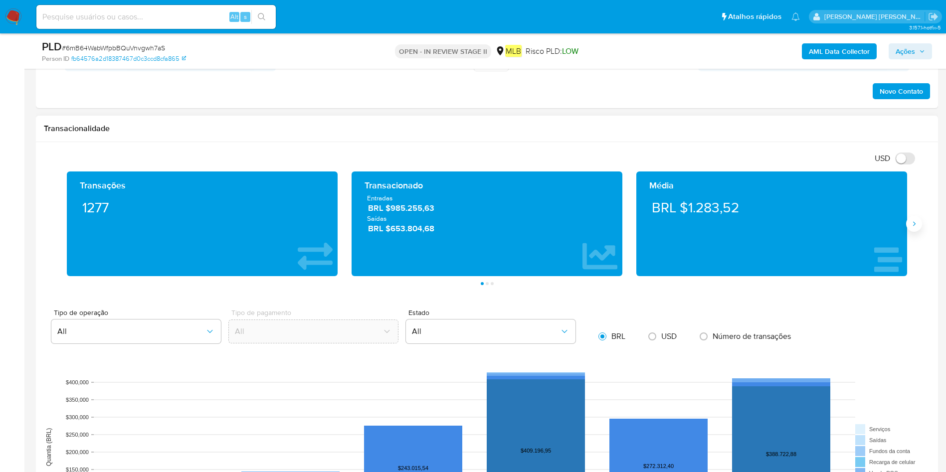
click at [912, 230] on button "Siguiente" at bounding box center [914, 224] width 16 height 16
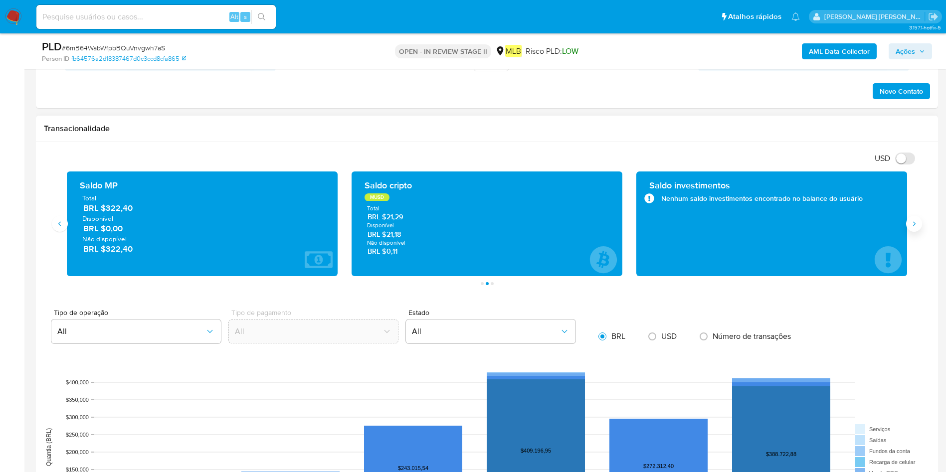
click at [914, 225] on icon "Siguiente" at bounding box center [914, 223] width 2 height 4
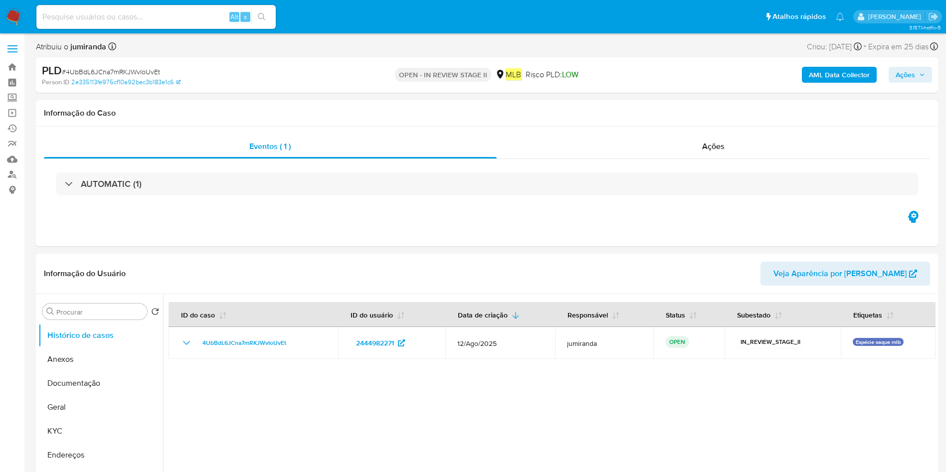
select select "10"
click at [102, 360] on button "Anexos" at bounding box center [96, 359] width 117 height 24
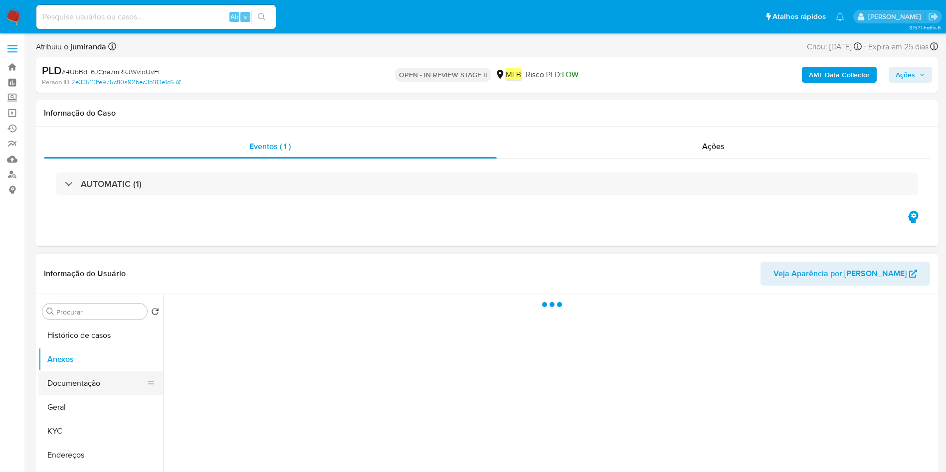
click at [91, 383] on button "Documentação" at bounding box center [96, 383] width 117 height 24
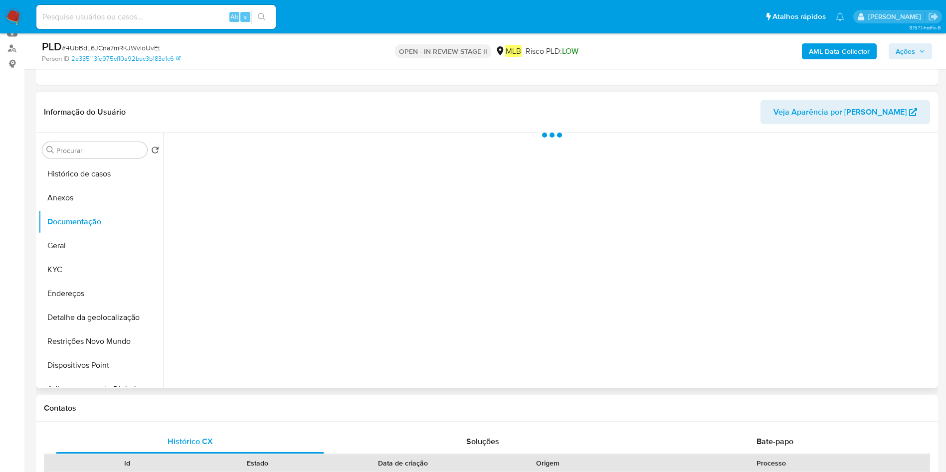
scroll to position [150, 0]
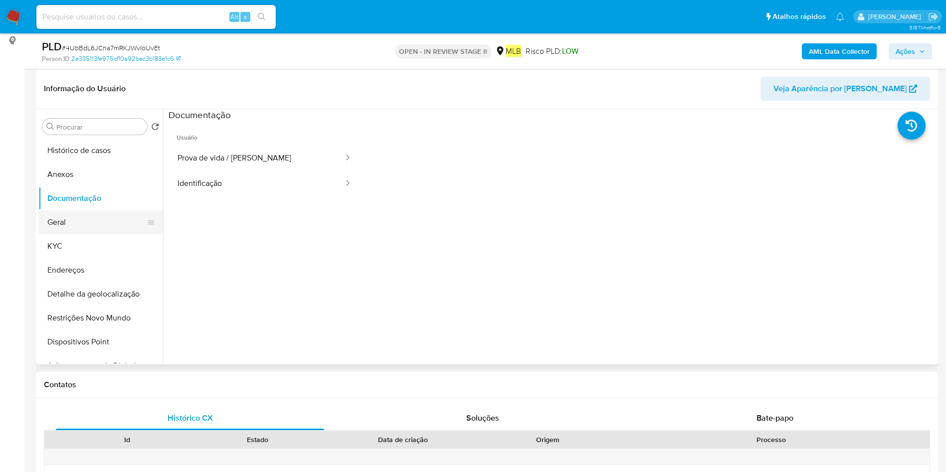
click at [93, 218] on button "Geral" at bounding box center [96, 222] width 117 height 24
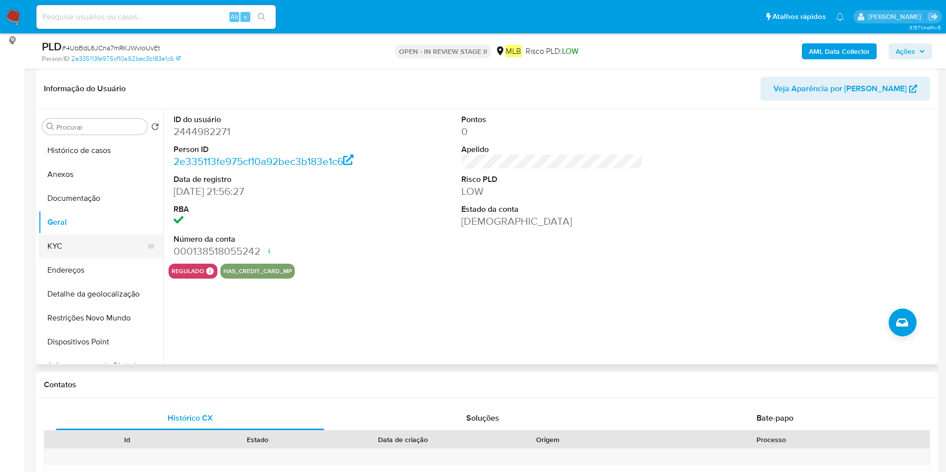
click at [121, 250] on button "KYC" at bounding box center [96, 246] width 117 height 24
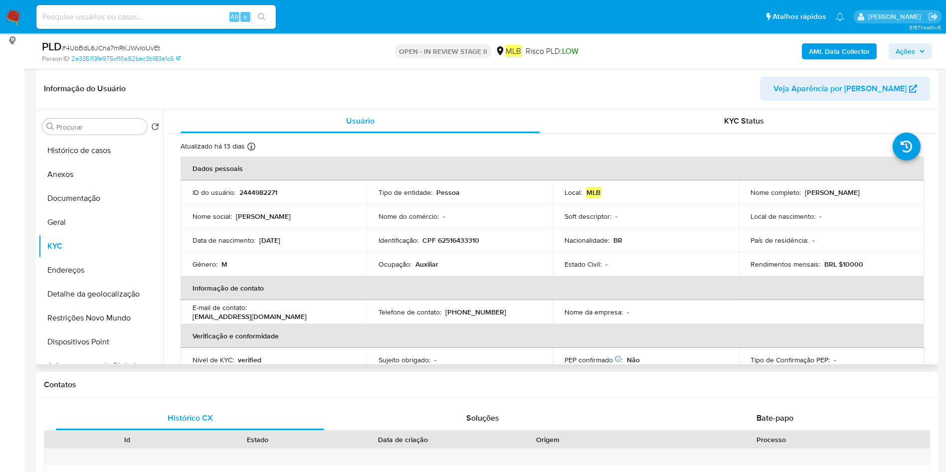
click at [402, 260] on p "Ocupação :" at bounding box center [394, 264] width 33 height 9
copy div "Ocupação : Auxiliar"
click at [95, 145] on button "Histórico de casos" at bounding box center [96, 151] width 117 height 24
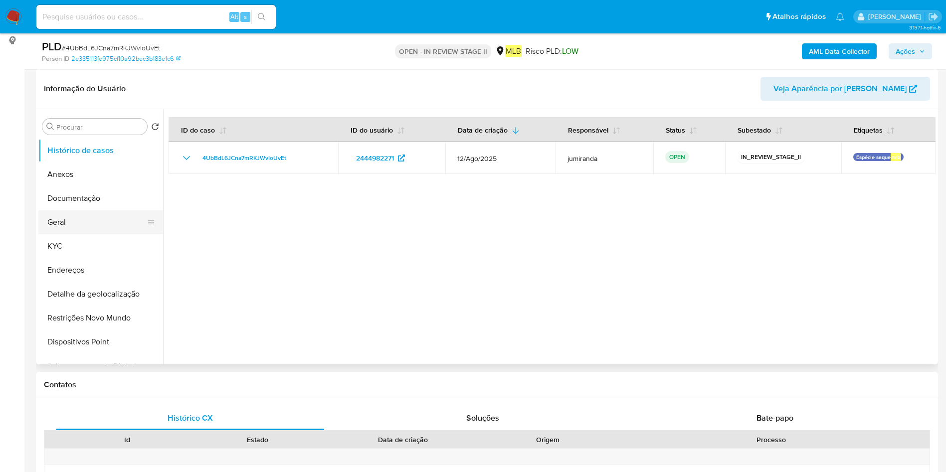
click at [73, 225] on button "Geral" at bounding box center [96, 222] width 117 height 24
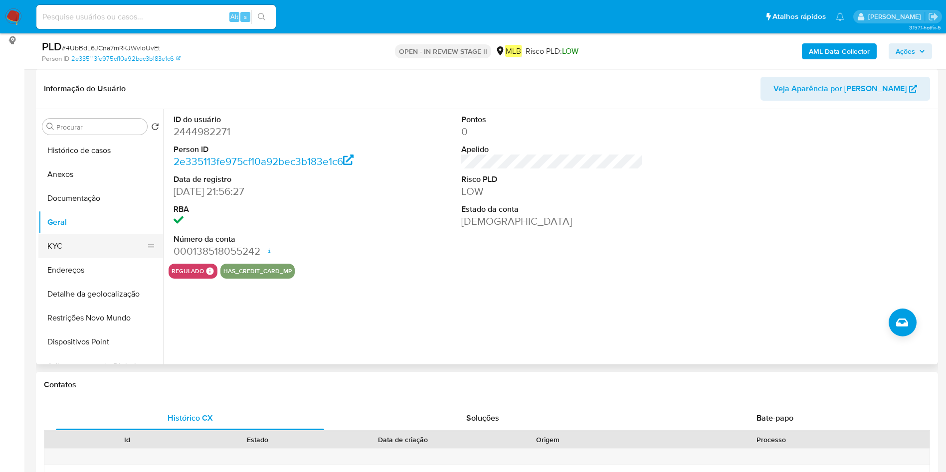
click at [83, 252] on button "KYC" at bounding box center [96, 246] width 117 height 24
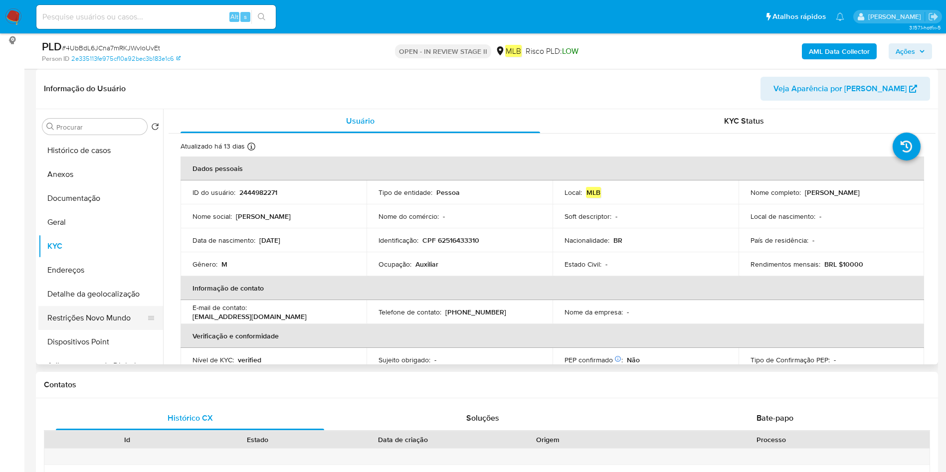
click at [72, 315] on button "Restrições Novo Mundo" at bounding box center [96, 318] width 117 height 24
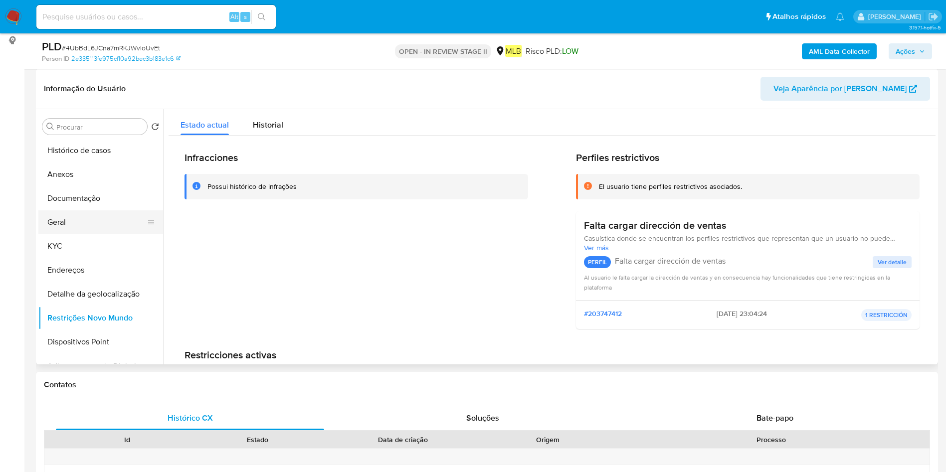
click at [103, 215] on button "Geral" at bounding box center [96, 222] width 117 height 24
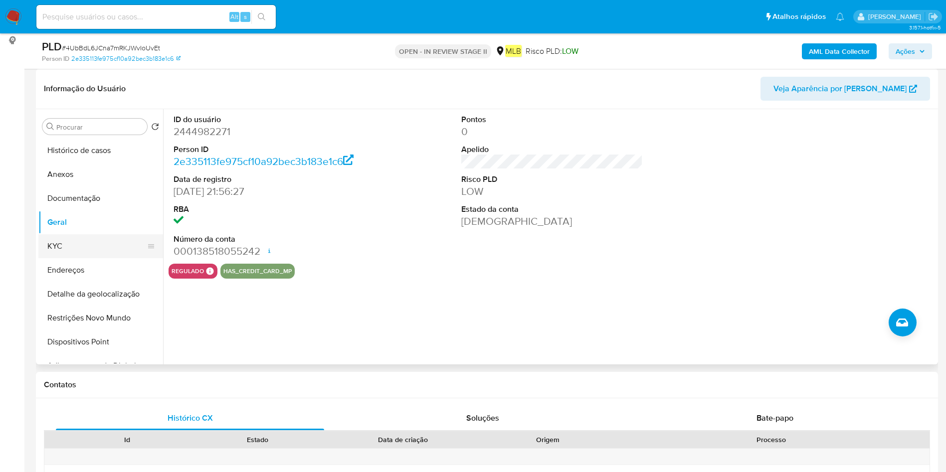
click at [103, 255] on button "KYC" at bounding box center [96, 246] width 117 height 24
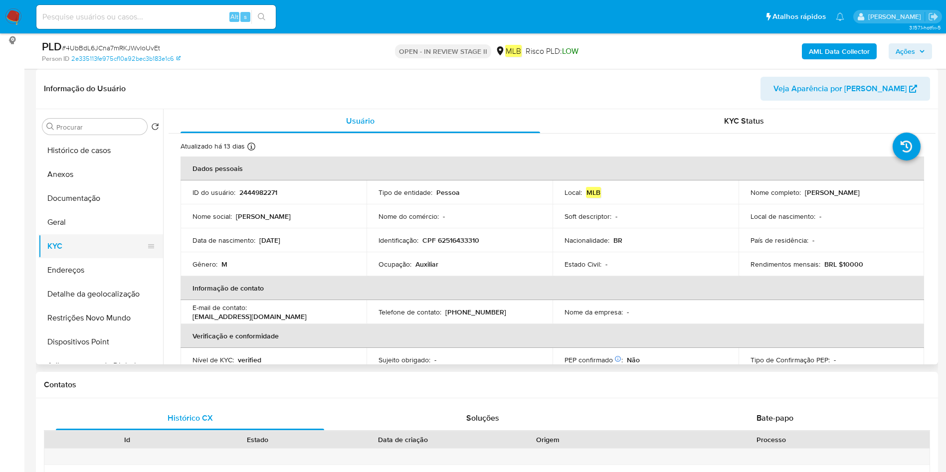
click at [110, 253] on button "KYC" at bounding box center [96, 246] width 117 height 24
click at [100, 264] on button "Endereços" at bounding box center [96, 270] width 117 height 24
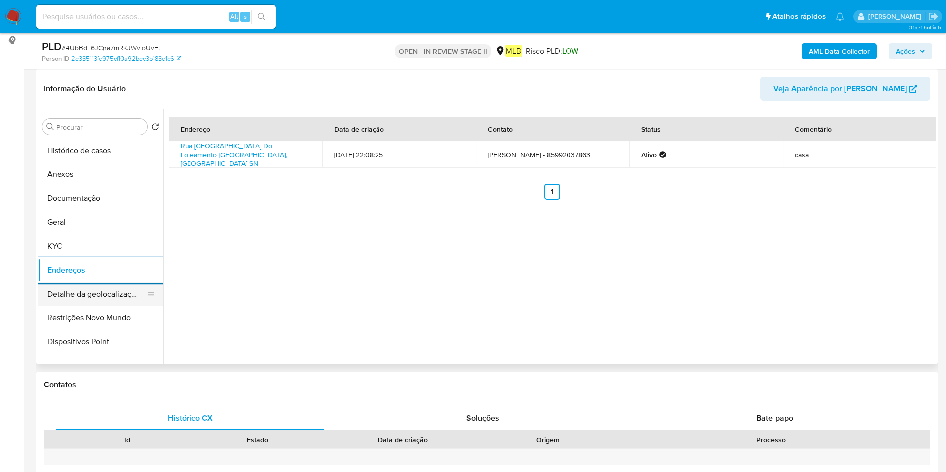
click at [83, 294] on button "Detalhe da geolocalização" at bounding box center [96, 294] width 117 height 24
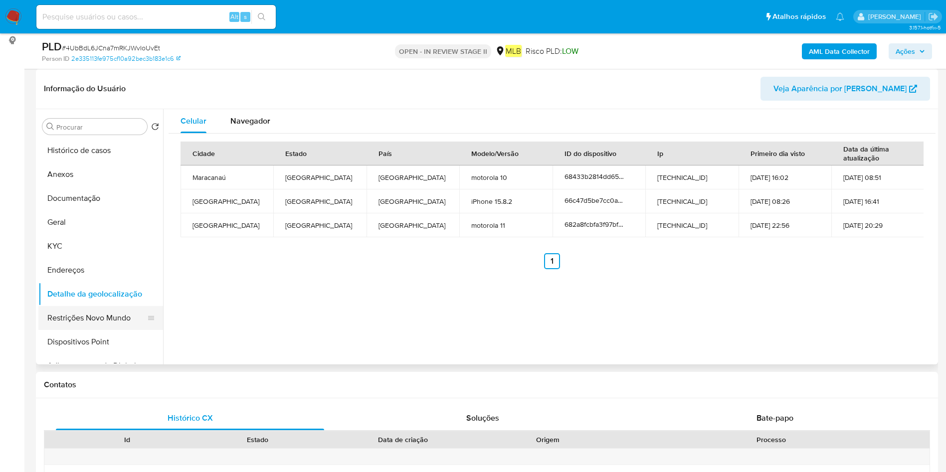
click at [76, 320] on button "Restrições Novo Mundo" at bounding box center [96, 318] width 117 height 24
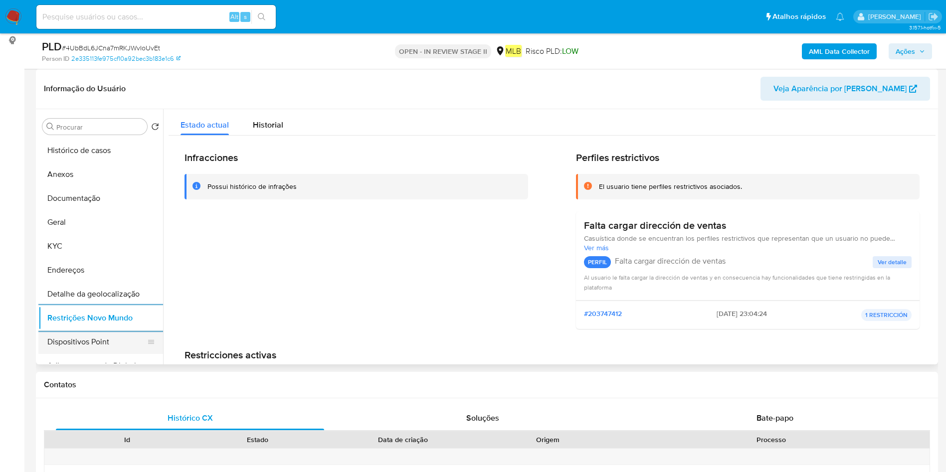
click at [84, 337] on button "Dispositivos Point" at bounding box center [96, 342] width 117 height 24
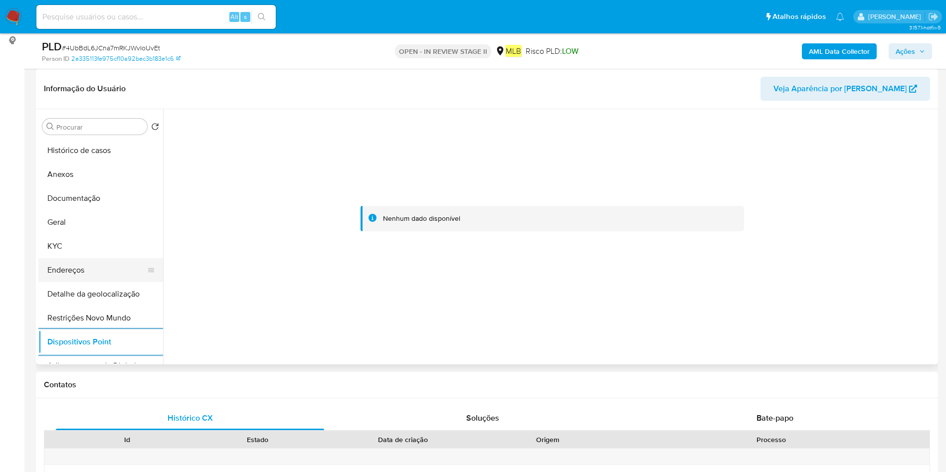
click at [93, 271] on button "Endereços" at bounding box center [96, 270] width 117 height 24
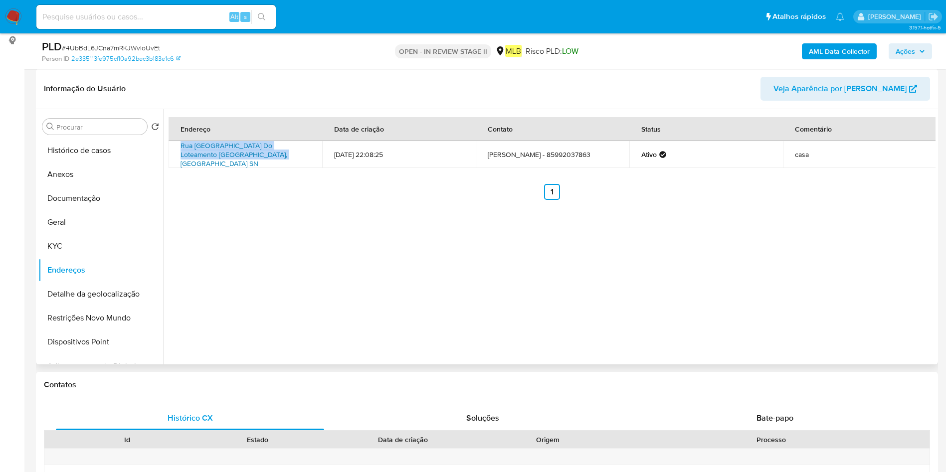
drag, startPoint x: 175, startPoint y: 143, endPoint x: 238, endPoint y: 155, distance: 63.9
click at [238, 155] on td "Rua [GEOGRAPHIC_DATA] Do Loteamento [GEOGRAPHIC_DATA], [GEOGRAPHIC_DATA] SN" at bounding box center [245, 154] width 154 height 27
